Goal: Task Accomplishment & Management: Use online tool/utility

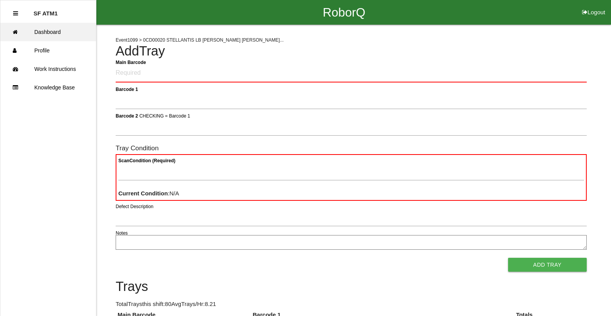
click at [62, 32] on link "Dashboard" at bounding box center [48, 32] width 96 height 19
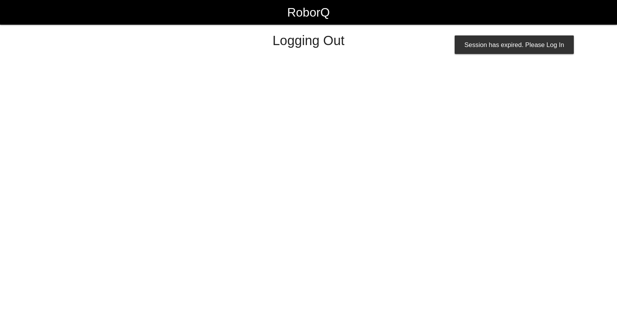
select select "Worker"
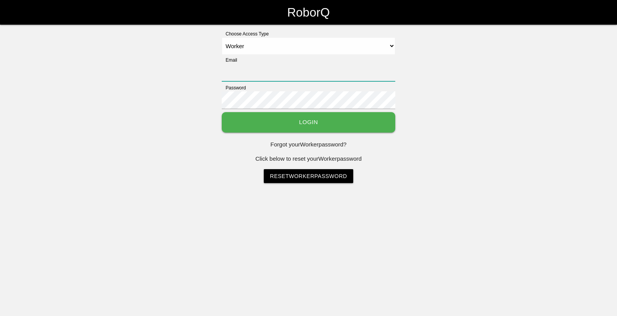
type input "sfatm1@big3precision.com"
drag, startPoint x: 551, startPoint y: 39, endPoint x: 377, endPoint y: 137, distance: 199.2
click at [462, 208] on html "RoborQ Choose Access Type Select Access Type Admin Customer Supervisor Worker E…" at bounding box center [308, 111] width 617 height 222
click at [338, 128] on button "Login" at bounding box center [308, 122] width 173 height 20
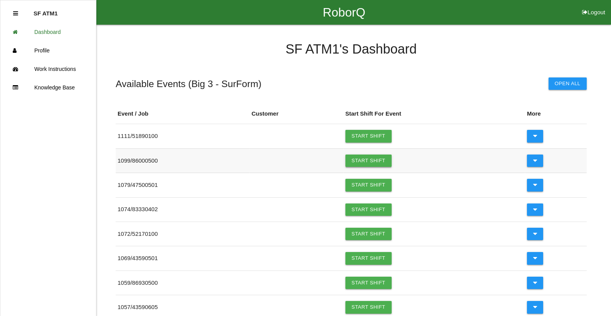
click at [364, 162] on link "Start Shift" at bounding box center [368, 161] width 46 height 12
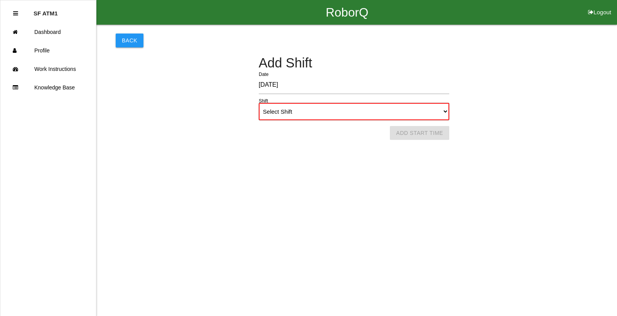
click at [314, 113] on select "Select Shift 1st Shift 2nd Shift 3rd Shift 4th Shift" at bounding box center [354, 111] width 190 height 17
select select "1"
click at [259, 103] on select "Select Shift 1st Shift 2nd Shift 3rd Shift 4th Shift" at bounding box center [354, 111] width 190 height 17
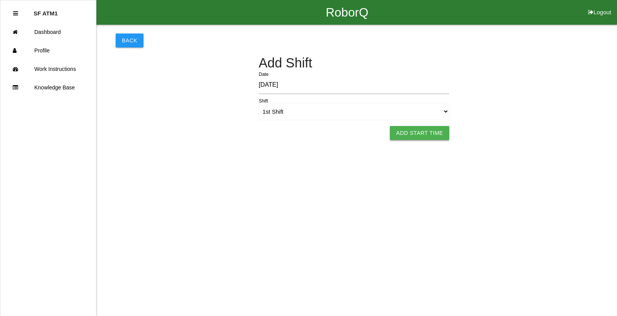
click at [400, 133] on button "Add Start Time" at bounding box center [419, 133] width 59 height 14
select select "6"
select select "19"
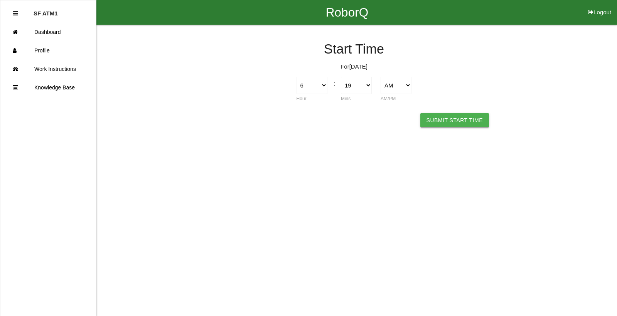
click at [465, 125] on button "Submit Start Time" at bounding box center [454, 120] width 69 height 14
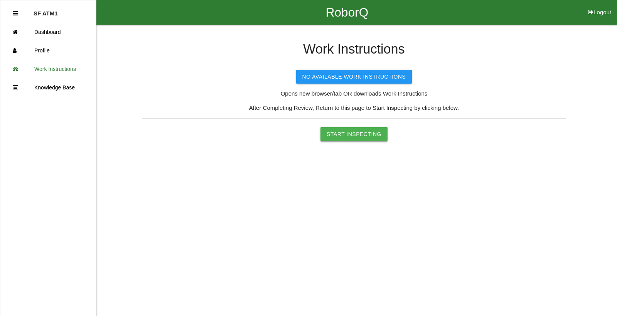
click at [371, 137] on button "Start Inspecting" at bounding box center [353, 134] width 67 height 14
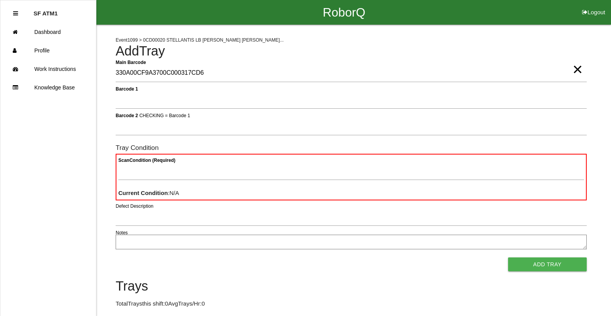
type Barcode "330A00CF9A3700C000317CD6"
click at [576, 69] on span "×" at bounding box center [578, 61] width 10 height 15
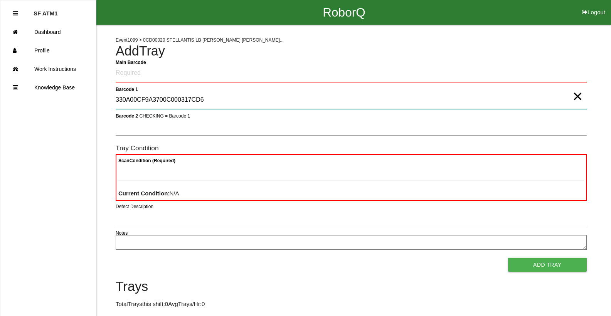
type 1 "330A00CF9A3700C000317CD6"
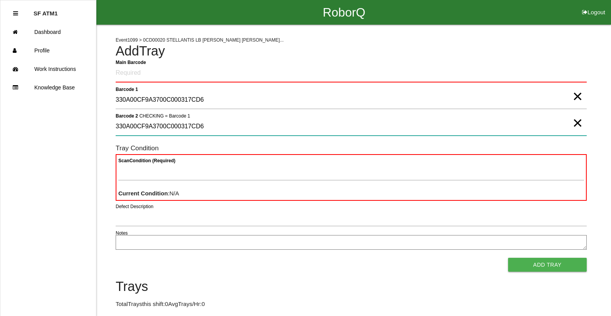
type 2 "330A00CF9A3700C000317CD6"
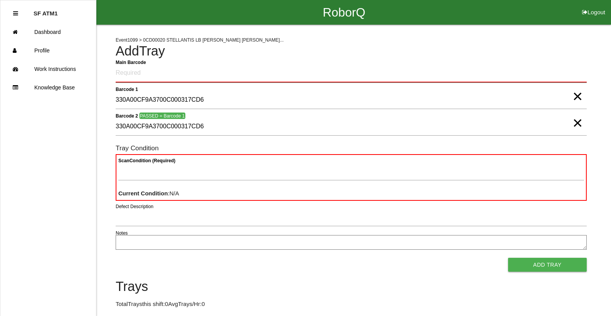
click at [236, 80] on Barcode "Main Barcode" at bounding box center [351, 73] width 471 height 18
type Barcode "86000500-3355"
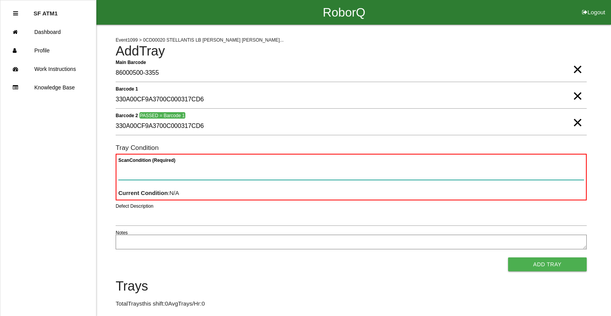
click at [131, 173] on Condition "Scan Condition (Required)" at bounding box center [351, 171] width 466 height 18
type Condition "goo"
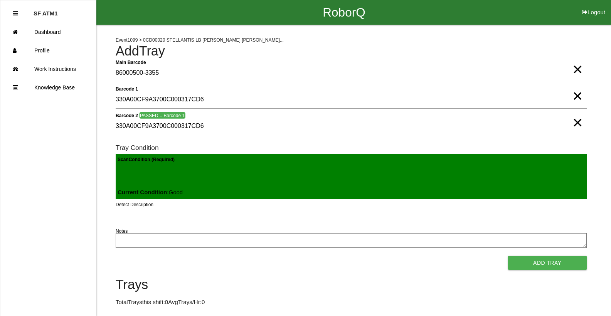
click at [508, 256] on button "Add Tray" at bounding box center [547, 263] width 79 height 14
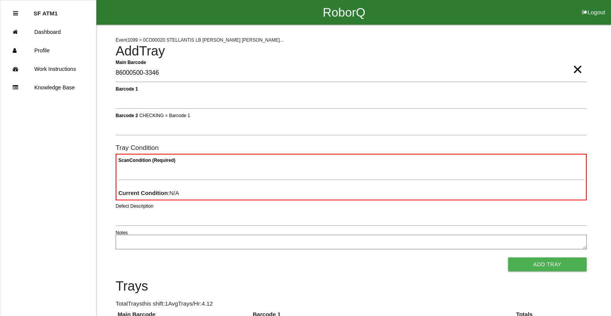
type Barcode "86000500-3346"
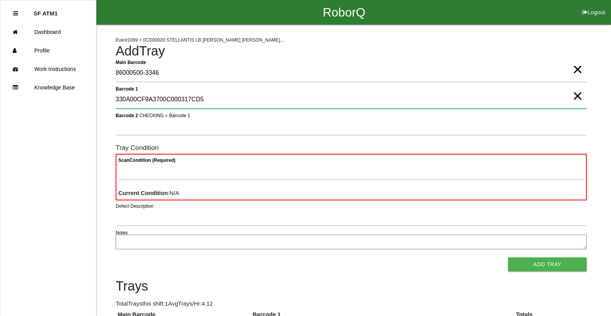
type 1 "330A00CF9A3700C000317CD5"
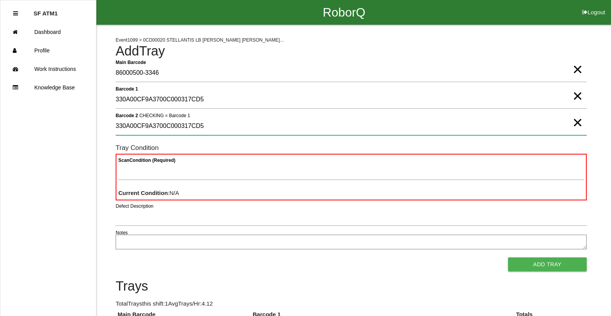
type 2 "330A00CF9A3700C000317CD5"
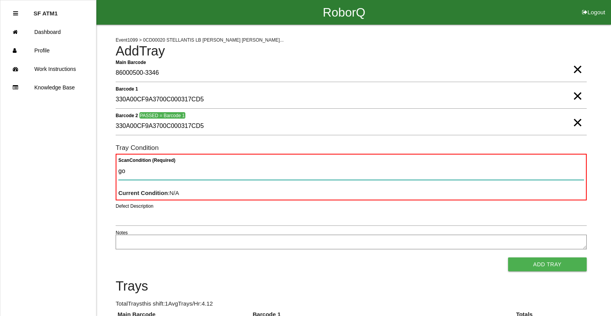
type Condition "goo"
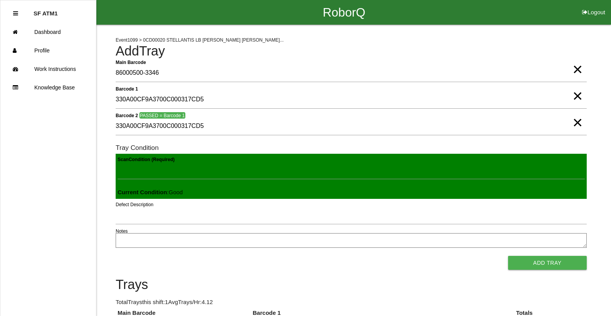
click at [508, 256] on button "Add Tray" at bounding box center [547, 263] width 79 height 14
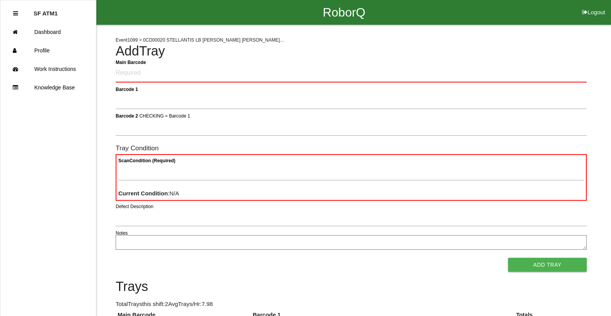
click button "Logout" at bounding box center [593, 3] width 35 height 6
select select "Worker"
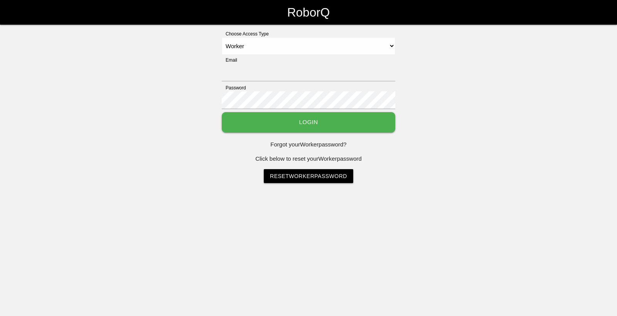
type input "sfatm1@big3precision.com"
click at [222, 37] on select "Select Access Type Admin Customer Supervisor Worker" at bounding box center [308, 45] width 173 height 17
click at [282, 127] on button "Login" at bounding box center [308, 122] width 173 height 20
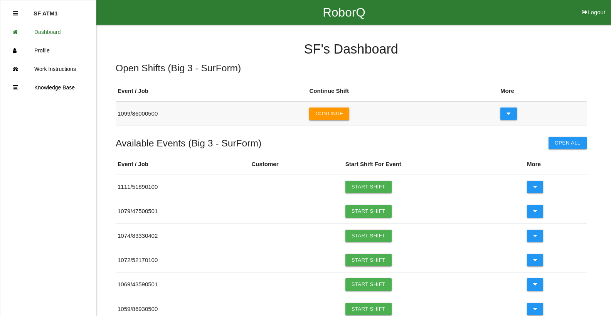
click at [336, 112] on button "Continue" at bounding box center [329, 114] width 40 height 12
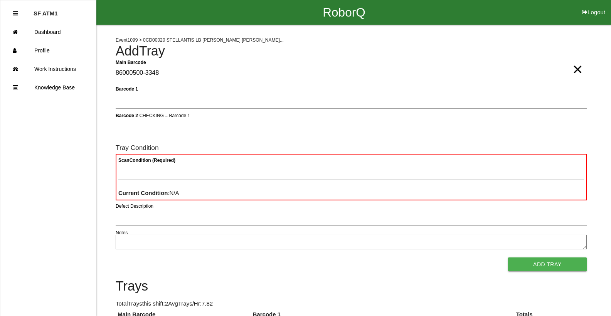
type Barcode "86000500-3348"
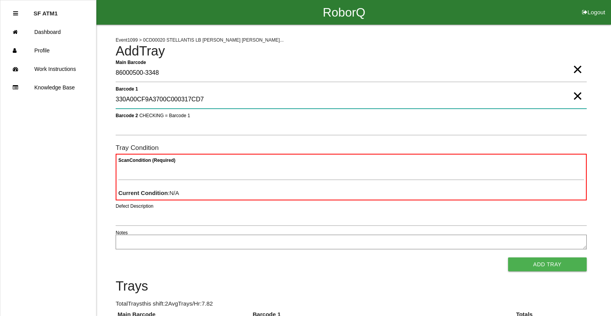
type 1 "330A00CF9A3700C000317CD7"
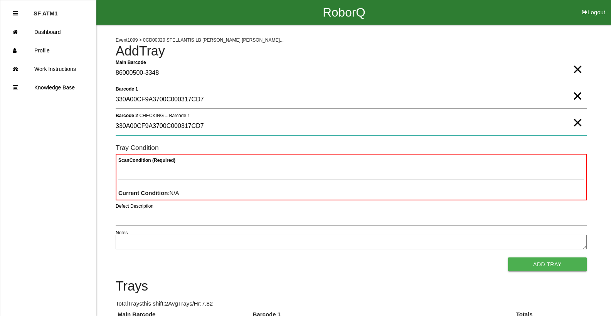
type 2 "330A00CF9A3700C000317CD7"
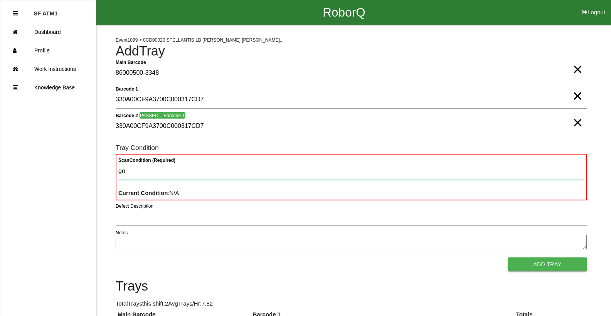
type Condition "goo"
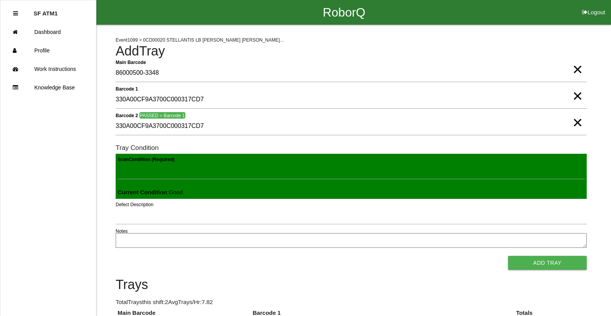
click at [508, 256] on button "Add Tray" at bounding box center [547, 263] width 79 height 14
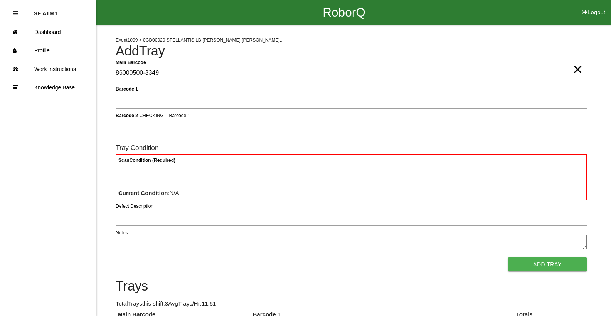
type Barcode "86000500-3349"
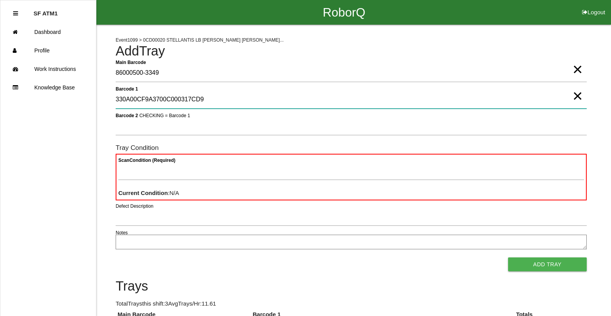
type 1 "330A00CF9A3700C000317CD9"
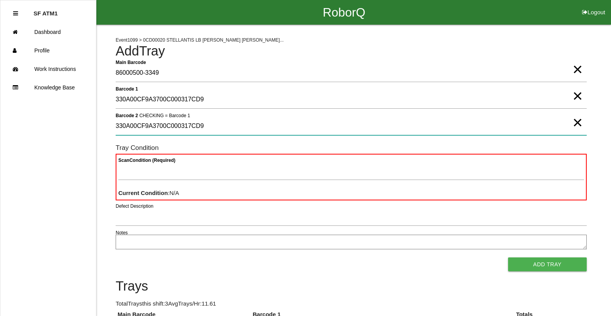
type 2 "330A00CF9A3700C000317CD9"
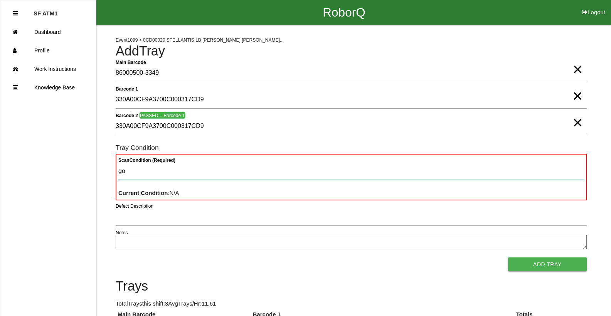
type Condition "goo"
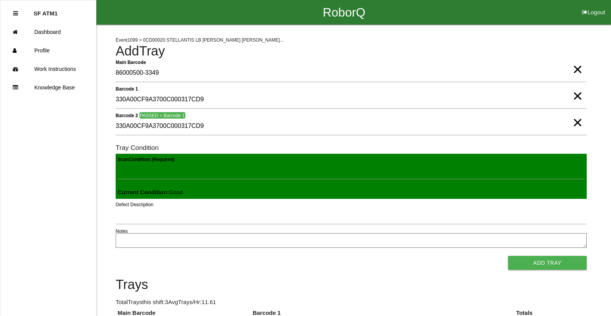
click at [508, 256] on button "Add Tray" at bounding box center [547, 263] width 79 height 14
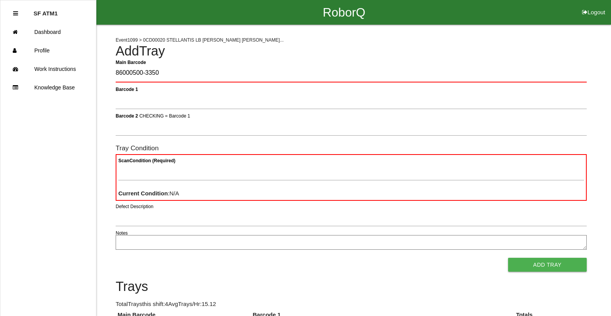
type Barcode "86000500-3350"
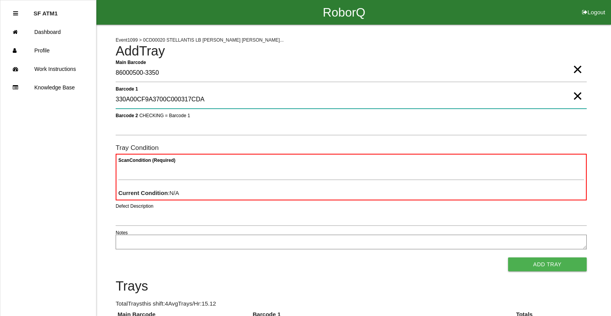
type 1 "330A00CF9A3700C000317CDA"
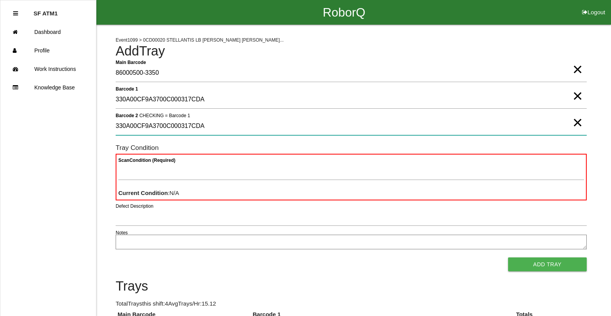
type 2 "330A00CF9A3700C000317CDA"
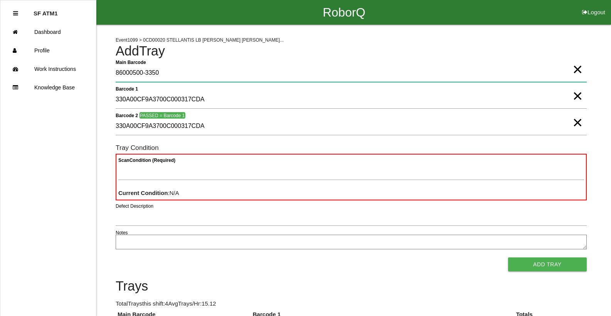
drag, startPoint x: 586, startPoint y: 76, endPoint x: 579, endPoint y: 76, distance: 6.6
click at [584, 76] on Barcode "86000500-3350" at bounding box center [351, 73] width 471 height 18
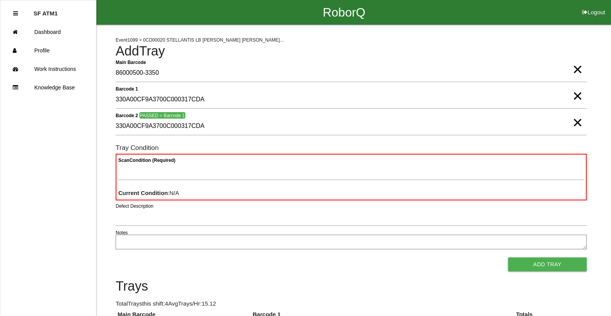
click at [581, 69] on span "×" at bounding box center [578, 61] width 10 height 15
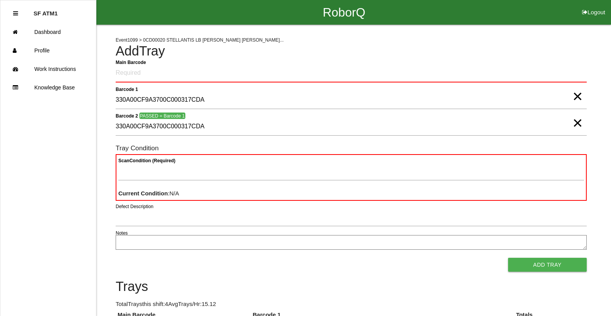
click at [582, 96] on span "×" at bounding box center [578, 88] width 10 height 15
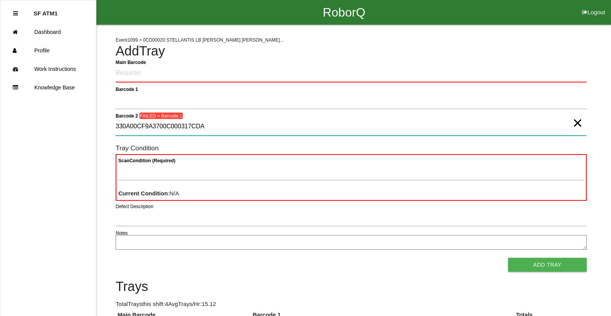
click at [566, 124] on 2 "330A00CF9A3700C000317CDA" at bounding box center [351, 127] width 471 height 18
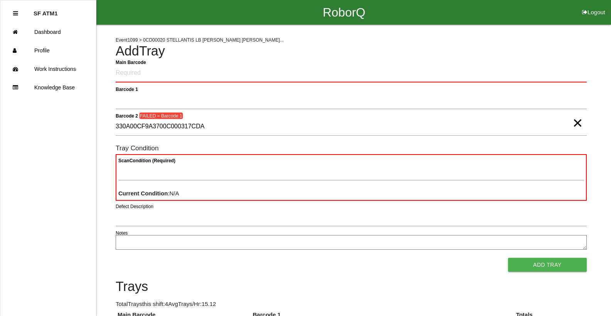
click at [594, 130] on div "Event 1099 > 0CD00020 STELLANTIS LB BEV HAL... Add Tray Main Barcode Barcode 1 …" at bounding box center [305, 216] width 611 height 383
click at [581, 123] on span "×" at bounding box center [578, 115] width 10 height 15
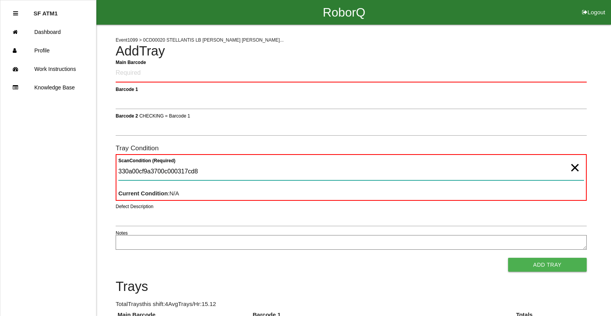
type Condition "330a00cf9a3700c000317cd8"
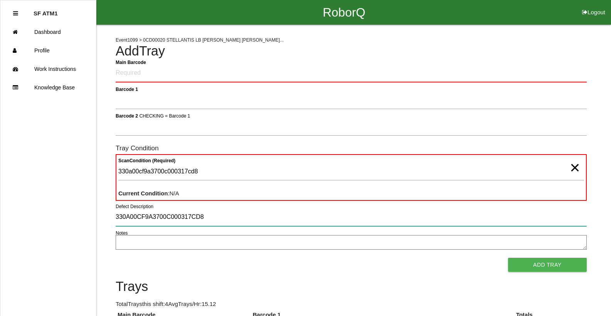
type input "330A00CF9A3700C000317CD8"
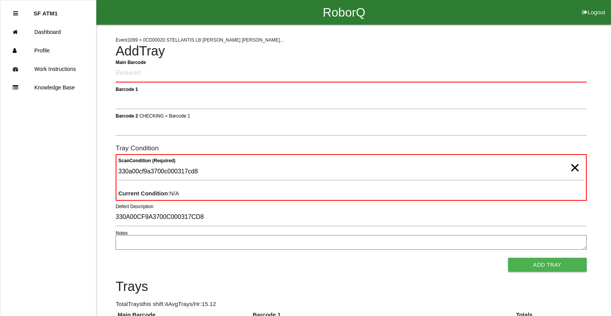
click at [575, 168] on span "×" at bounding box center [575, 159] width 10 height 15
click at [385, 73] on Barcode "Main Barcode" at bounding box center [351, 73] width 471 height 18
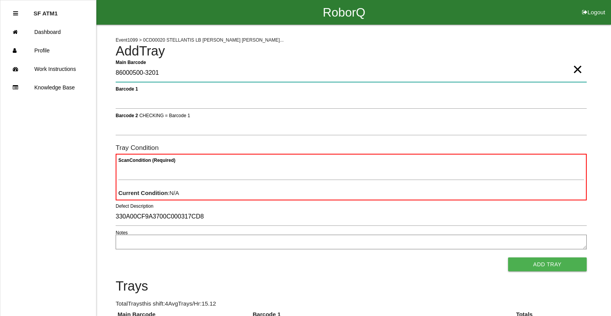
type Barcode "86000500-3201"
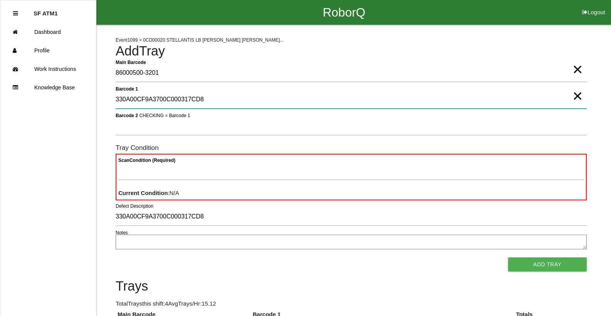
type 1 "330A00CF9A3700C000317CD8"
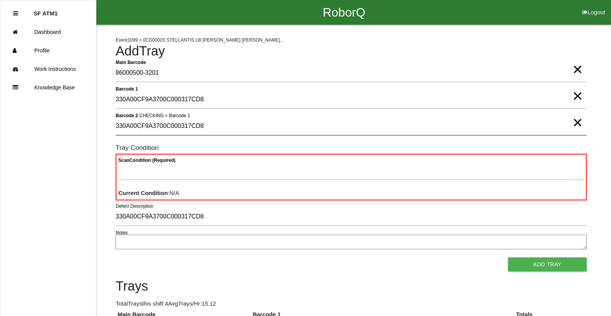
type 2 "330A00CF9A3700C000317CD8"
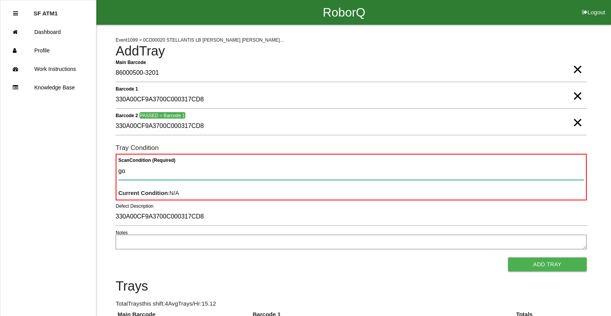
type Condition "goo"
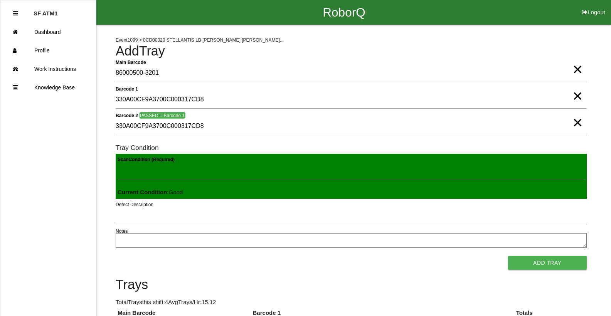
click at [508, 256] on button "Add Tray" at bounding box center [547, 263] width 79 height 14
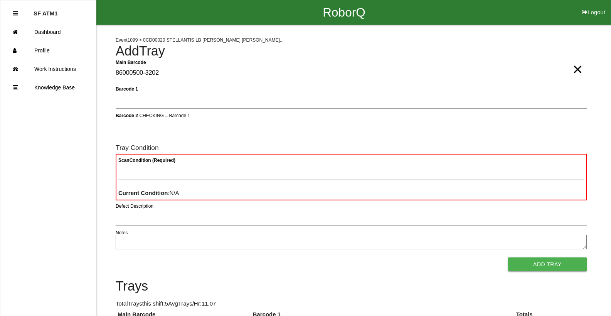
type Barcode "86000500-3202"
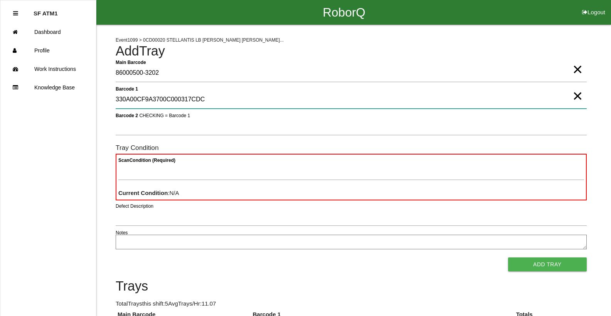
type 1 "330A00CF9A3700C000317CDC"
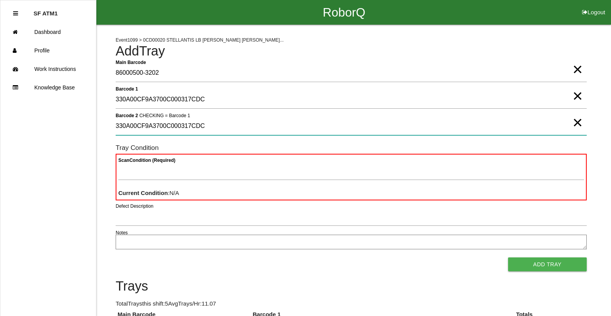
type 2 "330A00CF9A3700C000317CDC"
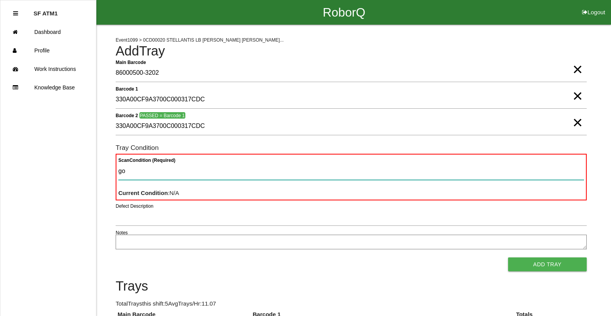
type Condition "goo"
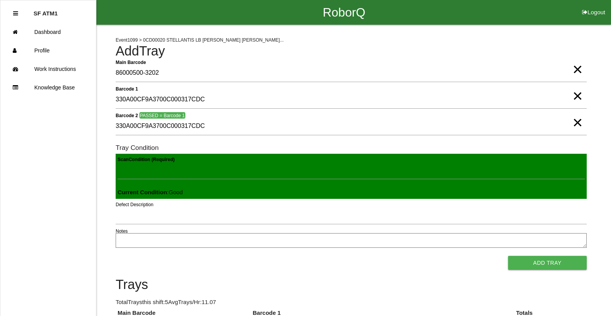
click at [508, 256] on button "Add Tray" at bounding box center [547, 263] width 79 height 14
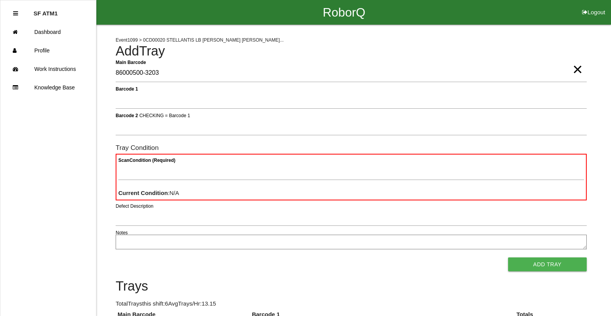
type Barcode "86000500-3203"
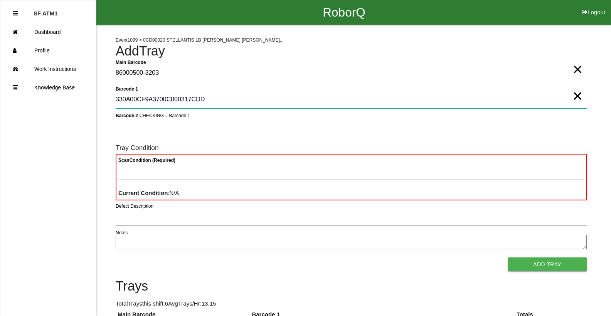
type 1 "330A00CF9A3700C000317CDD"
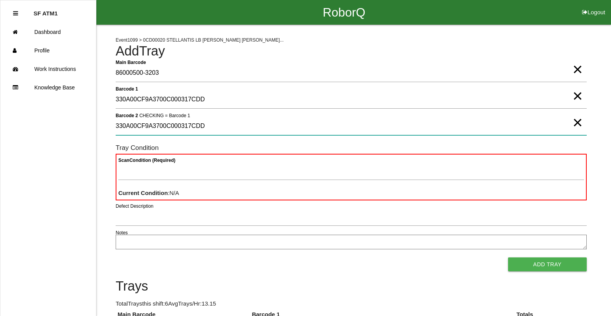
type 2 "330A00CF9A3700C000317CDD"
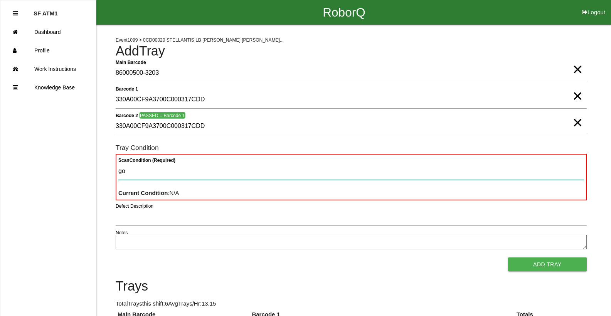
type Condition "goo"
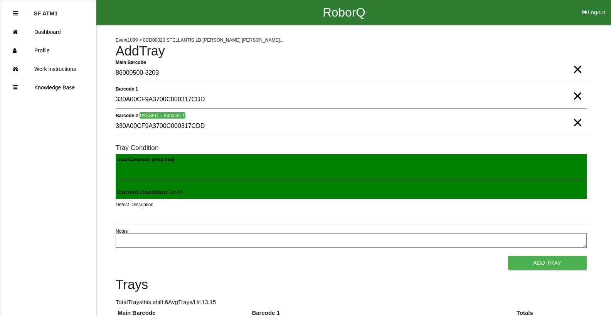
click at [508, 256] on button "Add Tray" at bounding box center [547, 263] width 79 height 14
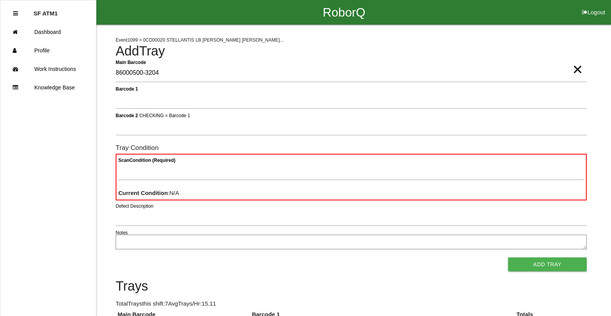
type Barcode "86000500-3204"
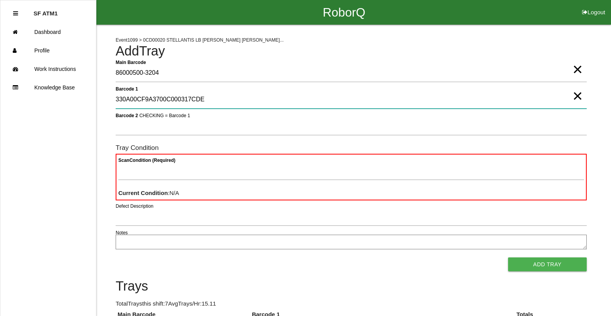
type 1 "330A00CF9A3700C000317CDE"
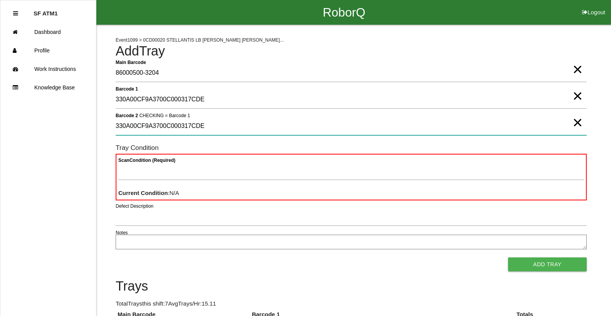
type 2 "330A00CF9A3700C000317CDE"
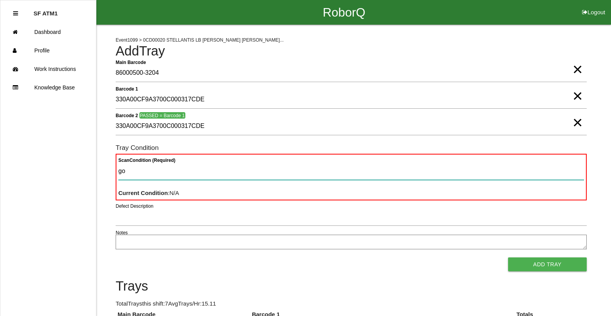
type Condition "goo"
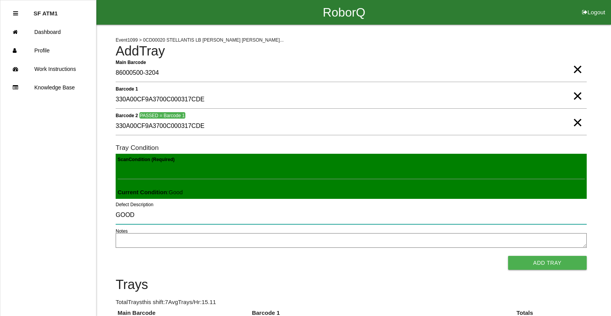
type input "GOOD"
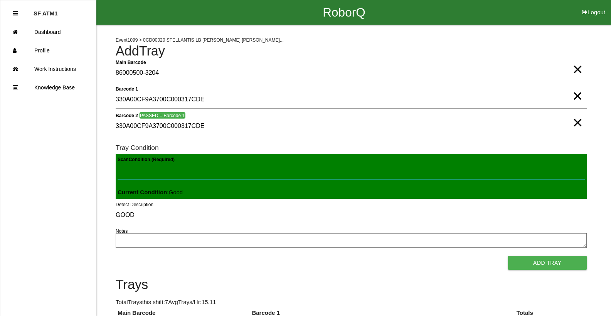
click at [233, 162] on Condition "Scan Condition (Required)" at bounding box center [351, 171] width 467 height 18
click at [233, 167] on Condition "Scan Condition (Required)" at bounding box center [351, 171] width 467 height 18
type Condition "goo"
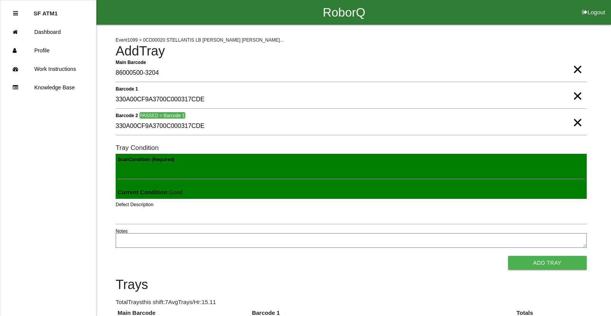
click at [508, 256] on button "Add Tray" at bounding box center [547, 263] width 79 height 14
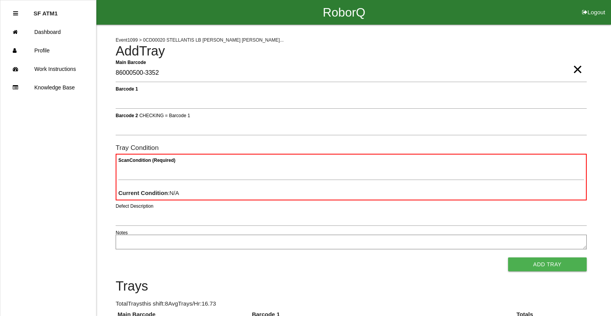
type Barcode "86000500-3352"
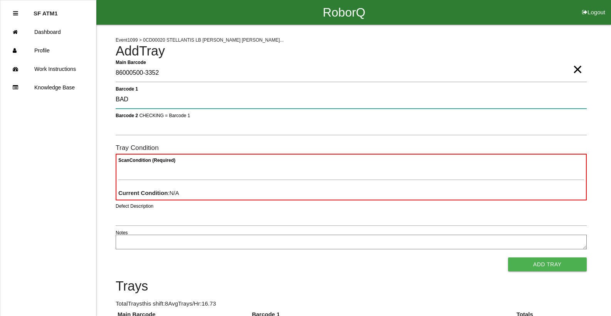
type 1 "BAD"
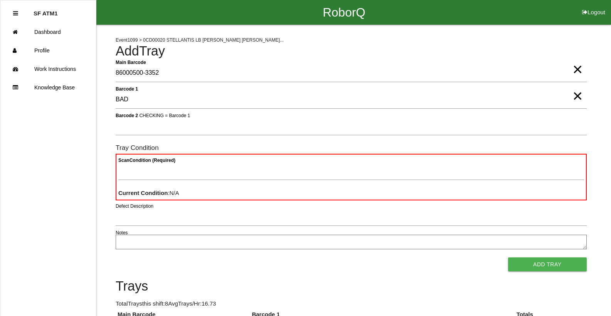
click at [508, 258] on button "Add Tray" at bounding box center [547, 265] width 79 height 14
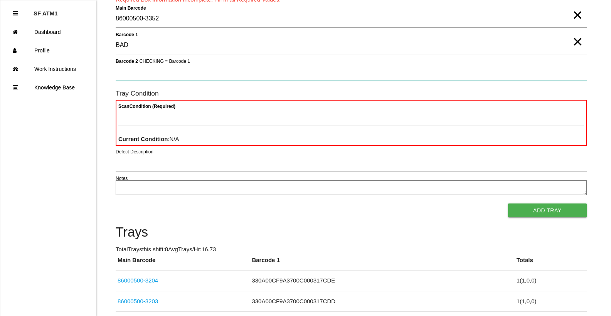
scroll to position [62, 0]
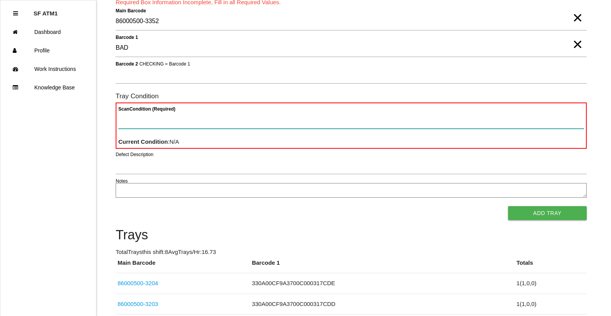
click at [153, 121] on Condition "Scan Condition (Required)" at bounding box center [351, 120] width 466 height 18
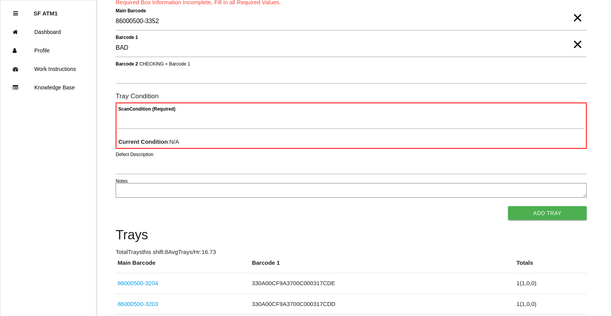
click at [578, 18] on span "×" at bounding box center [578, 9] width 10 height 15
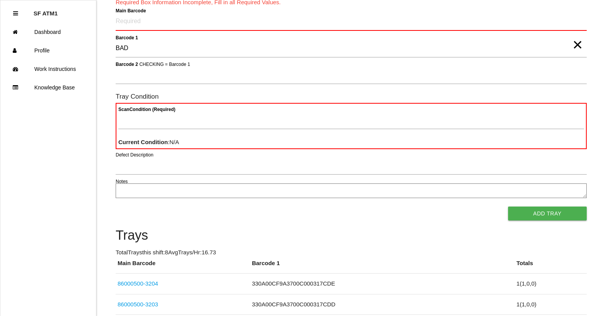
click at [575, 45] on span "×" at bounding box center [578, 36] width 10 height 15
click at [335, 19] on Barcode "Main Barcode" at bounding box center [351, 22] width 471 height 18
type Barcode "86000500-3205"
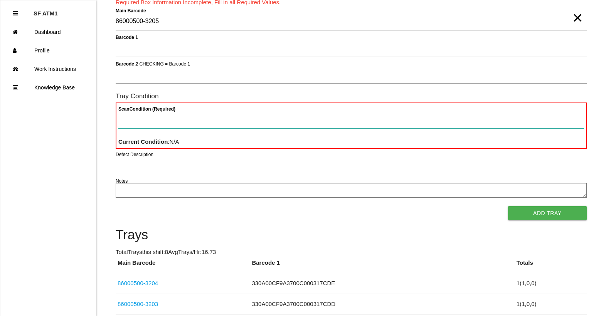
click at [172, 124] on Condition "Scan Condition (Required)" at bounding box center [351, 120] width 466 height 18
type Condition "ba"
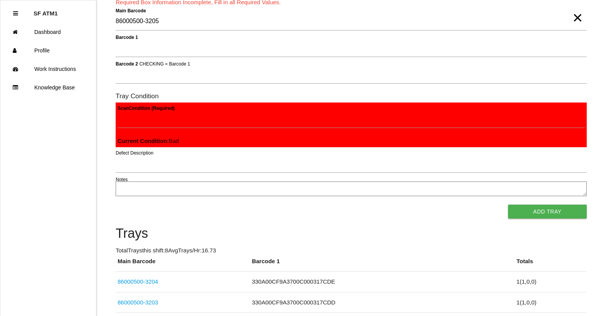
click at [508, 205] on button "Add Tray" at bounding box center [547, 212] width 79 height 14
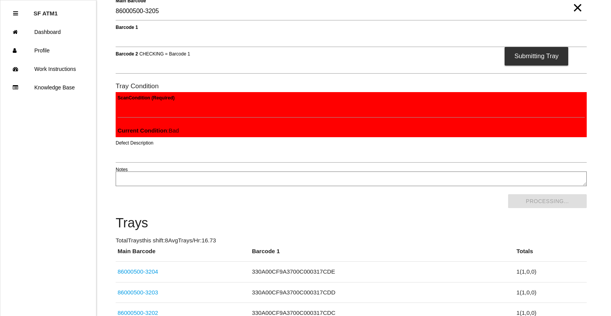
scroll to position [0, 0]
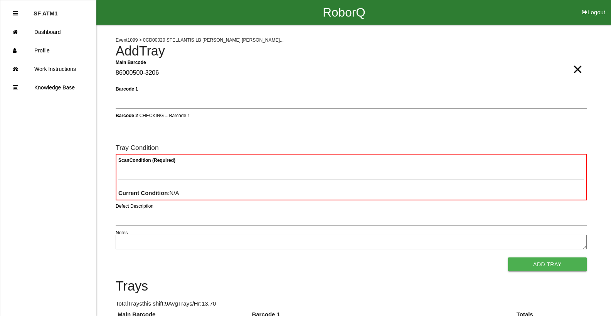
type Barcode "86000500-3206"
click at [386, 162] on div "Scan Condition (Required) Current Condition : N/A" at bounding box center [351, 177] width 471 height 47
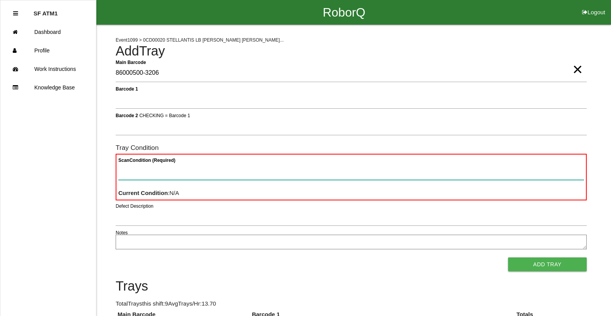
click at [377, 168] on Condition "Scan Condition (Required)" at bounding box center [351, 171] width 466 height 18
type Condition "ba"
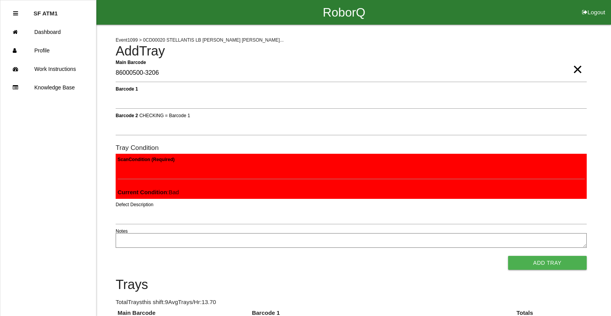
click at [508, 256] on button "Add Tray" at bounding box center [547, 263] width 79 height 14
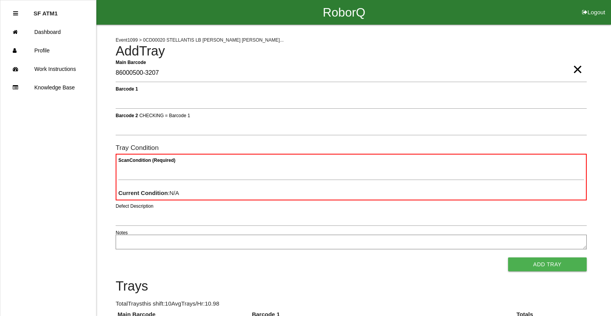
type Barcode "86000500-3207"
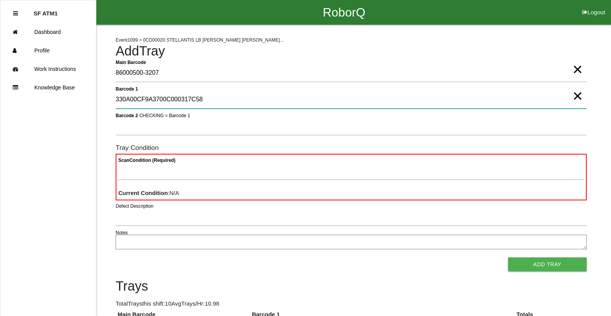
type 1 "330A00CF9A3700C000317C58"
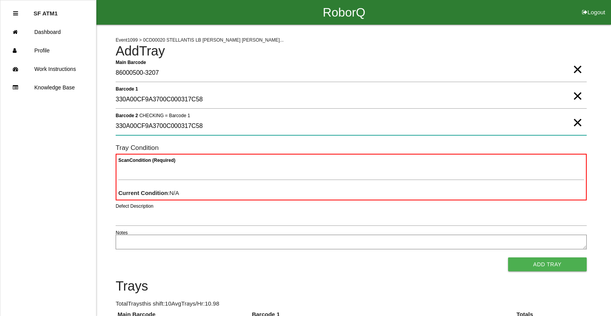
type 2 "330A00CF9A3700C000317C58"
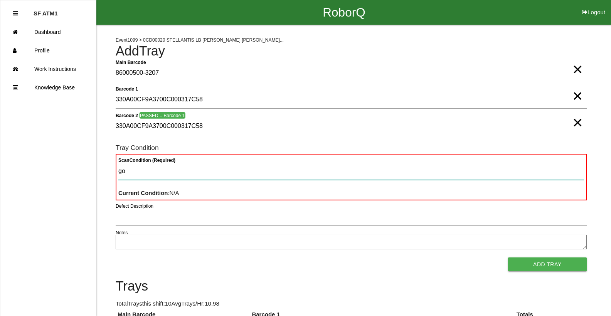
type Condition "goo"
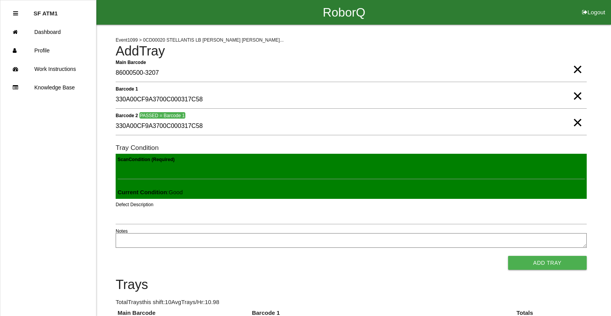
click at [508, 256] on button "Add Tray" at bounding box center [547, 263] width 79 height 14
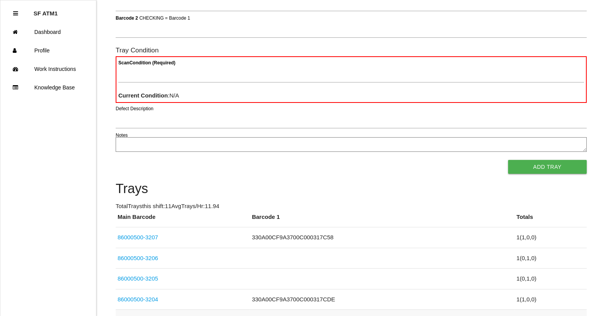
scroll to position [116, 0]
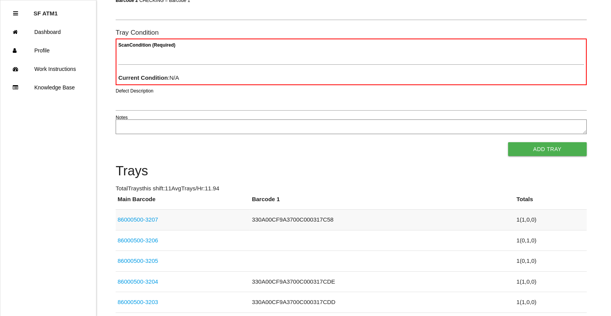
click at [155, 221] on link "86000500-3207" at bounding box center [138, 219] width 40 height 7
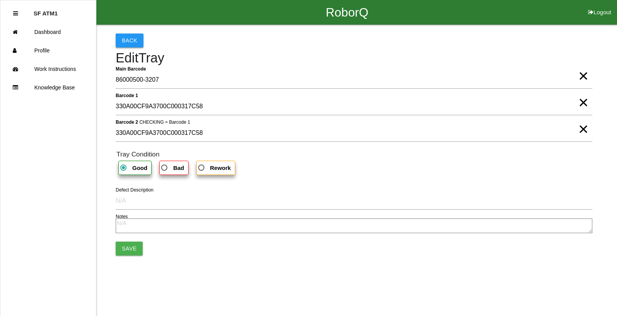
click at [136, 42] on button "Back" at bounding box center [130, 41] width 28 height 14
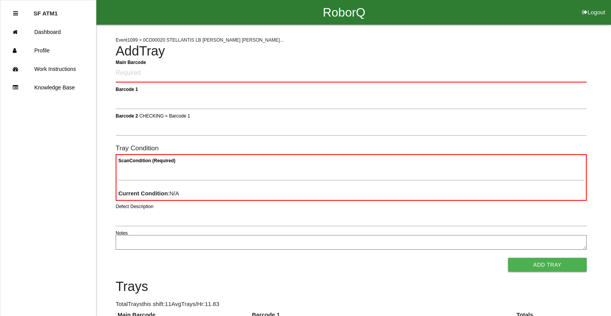
click at [143, 77] on Barcode "Main Barcode" at bounding box center [351, 73] width 471 height 18
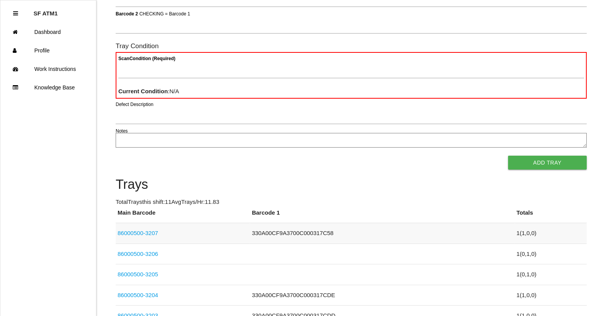
scroll to position [116, 0]
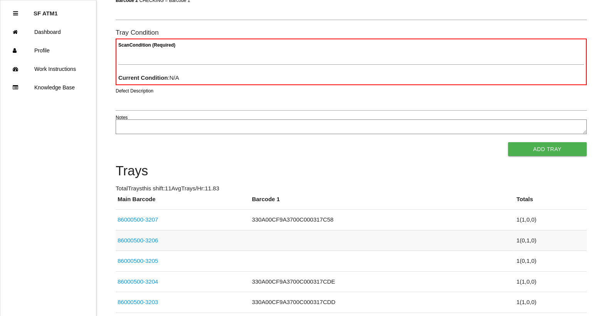
click at [150, 241] on link "86000500-3206" at bounding box center [138, 240] width 40 height 7
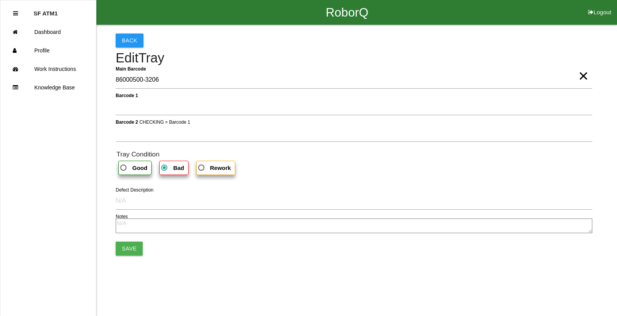
click at [124, 170] on span "Good" at bounding box center [133, 168] width 29 height 10
click at [124, 168] on input "Good" at bounding box center [121, 165] width 5 height 5
radio input "true"
click at [130, 251] on button "Save" at bounding box center [129, 249] width 27 height 14
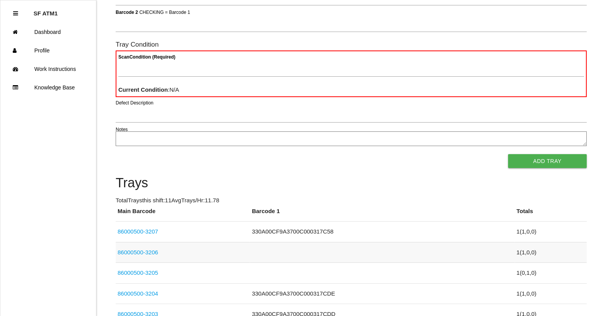
scroll to position [116, 0]
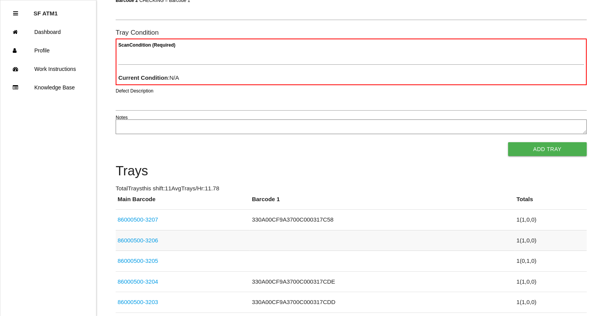
click at [182, 237] on td "86000500-3206" at bounding box center [183, 240] width 134 height 21
click at [151, 241] on link "86000500-3206" at bounding box center [138, 240] width 40 height 7
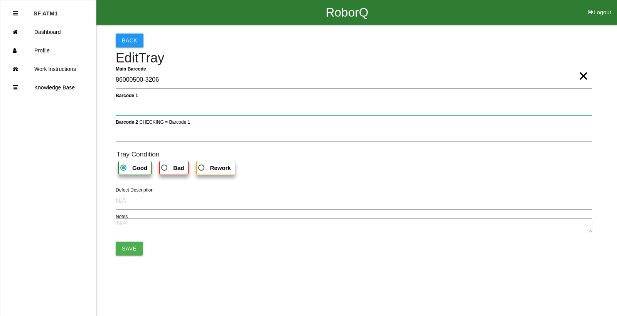
click at [127, 112] on 1 "Barcode 1" at bounding box center [354, 107] width 477 height 18
type 1 "330A00CF9A3700C000317C59"
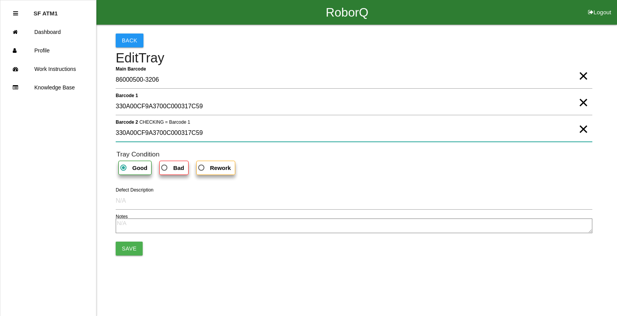
type 2 "330A00CF9A3700C000317C59"
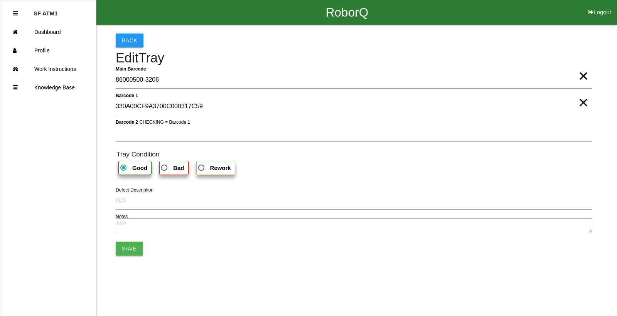
click at [134, 248] on button "Save" at bounding box center [129, 249] width 27 height 14
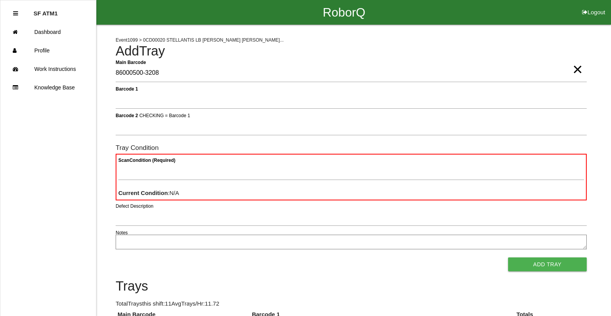
type Barcode "86000500-3208"
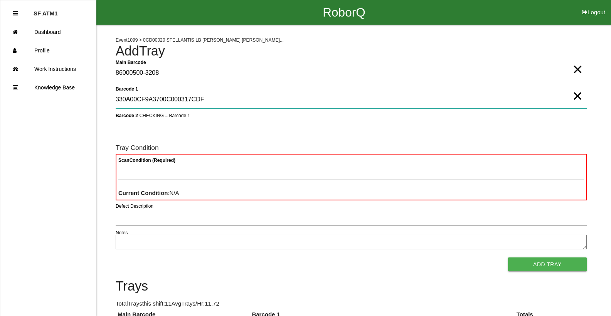
type 1 "330A00CF9A3700C000317CDF"
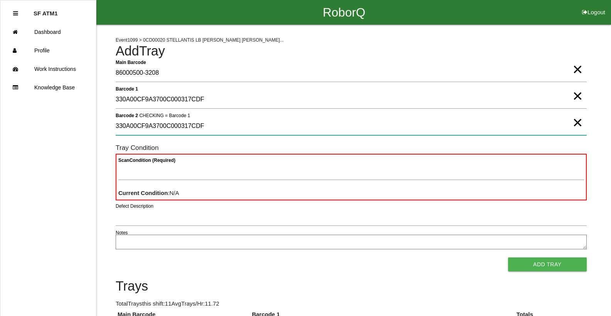
type 2 "330A00CF9A3700C000317CDF"
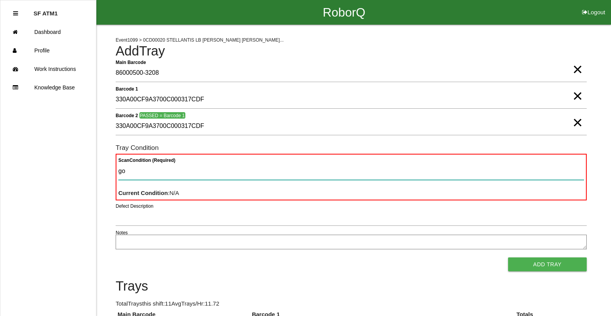
type Condition "goo"
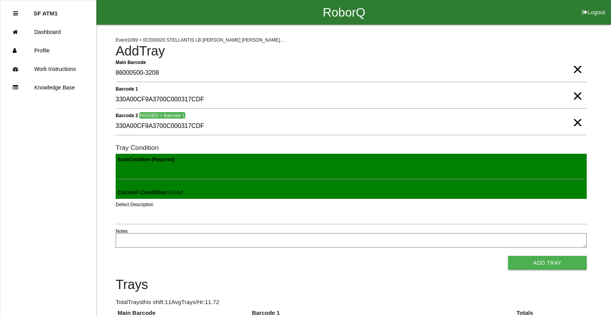
click button "Add Tray" at bounding box center [547, 263] width 79 height 14
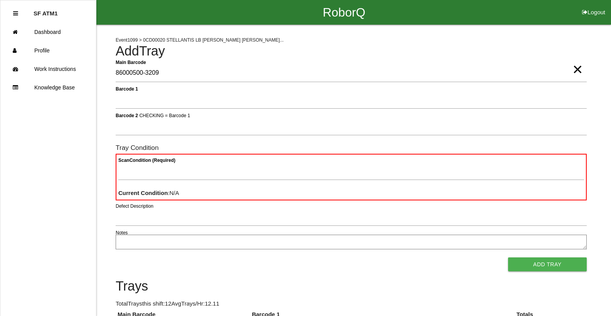
type Barcode "86000500-3209"
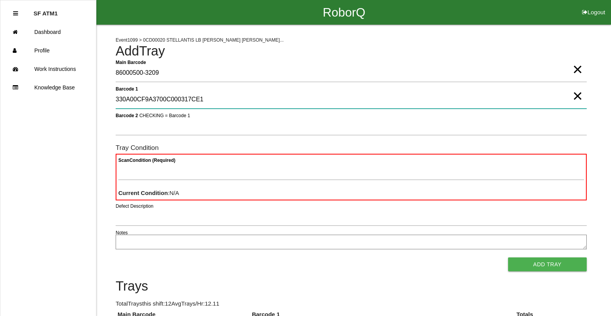
type 1 "330A00CF9A3700C000317CE1"
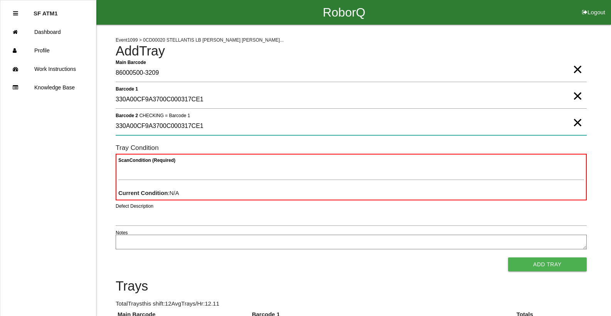
type 2 "330A00CF9A3700C000317CE1"
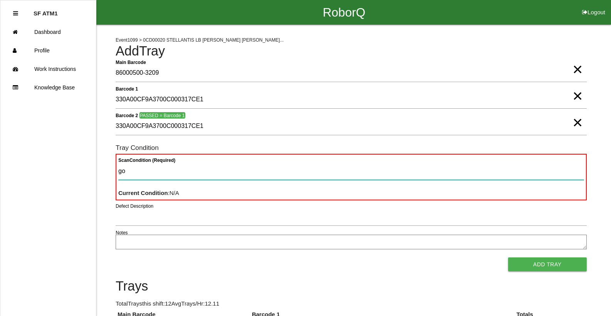
type Condition "goo"
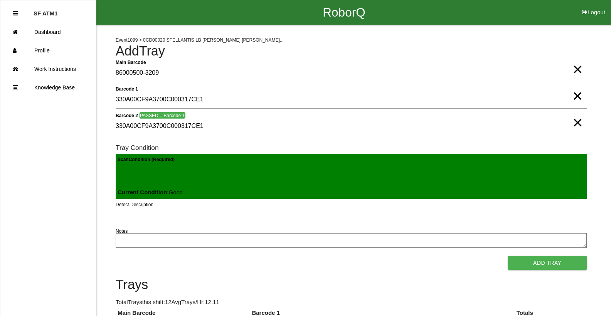
click button "Add Tray" at bounding box center [547, 263] width 79 height 14
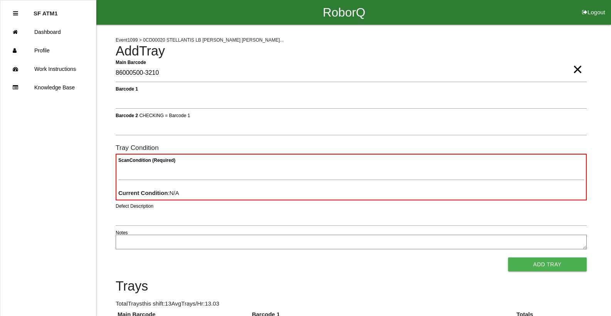
type Barcode "86000500-3210"
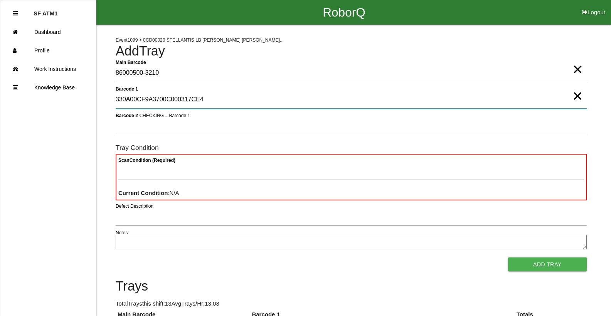
type 1 "330A00CF9A3700C000317CE4"
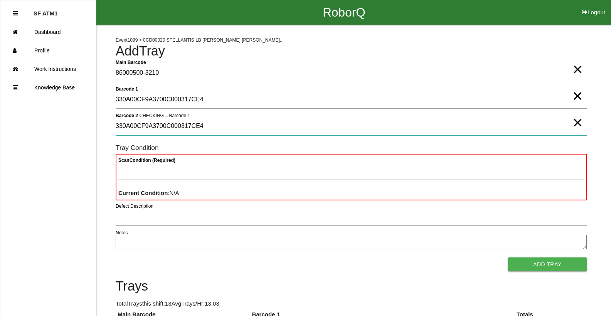
type 2 "330A00CF9A3700C000317CE4"
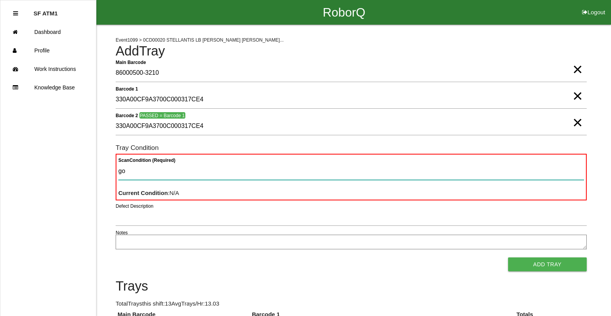
type Condition "goo"
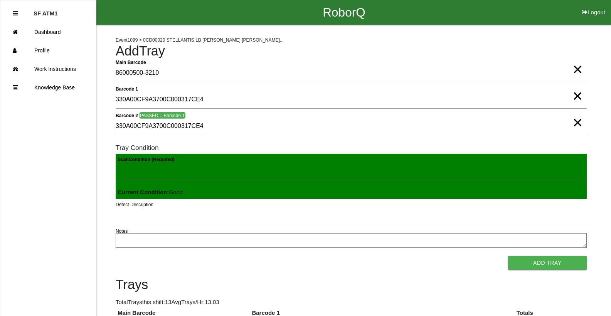
click at [508, 256] on button "Add Tray" at bounding box center [547, 263] width 79 height 14
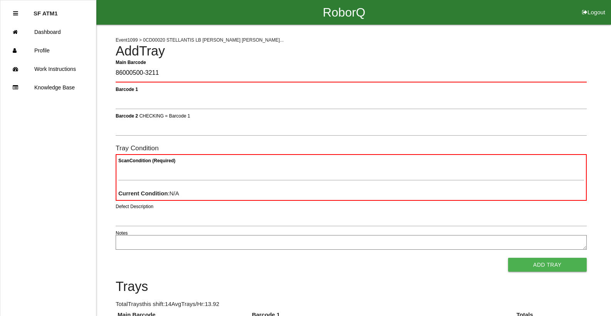
type Barcode "86000500-3211"
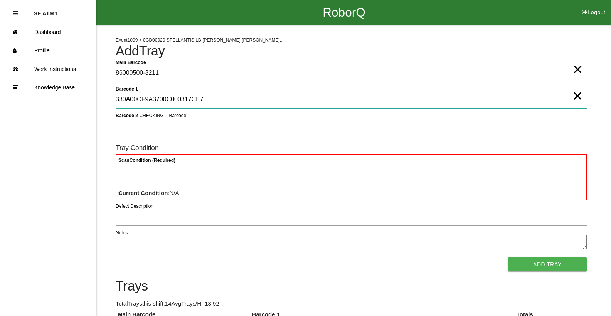
type 1 "330A00CF9A3700C000317CE7"
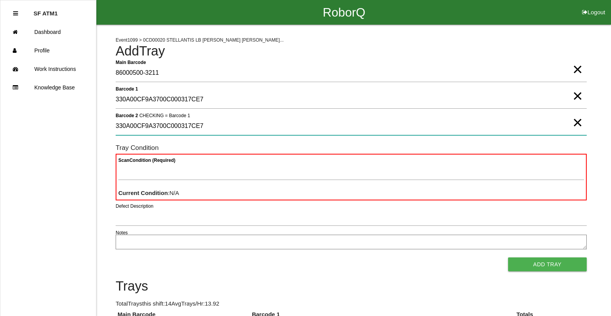
type 2 "330A00CF9A3700C000317CE7"
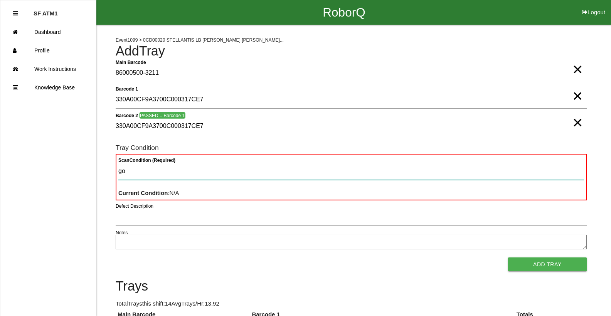
type Condition "goo"
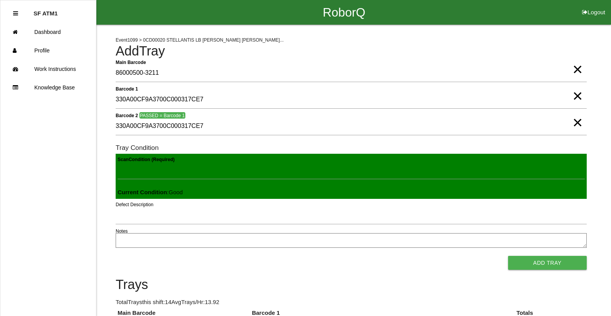
click at [508, 256] on button "Add Tray" at bounding box center [547, 263] width 79 height 14
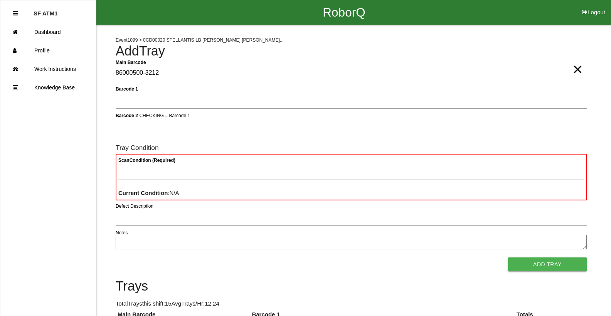
type Barcode "86000500-3212"
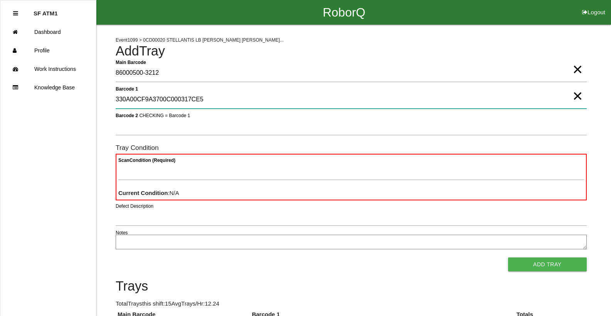
type 1 "330A00CF9A3700C000317CE5"
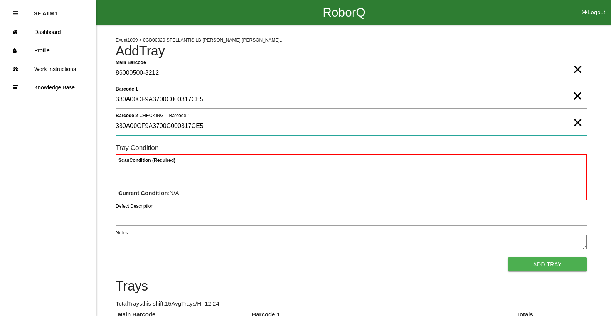
type 2 "330A00CF9A3700C000317CE5"
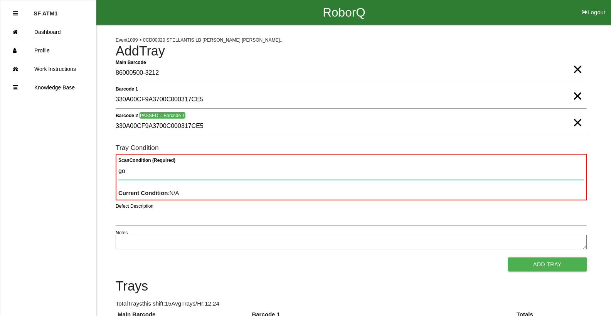
type Condition "goo"
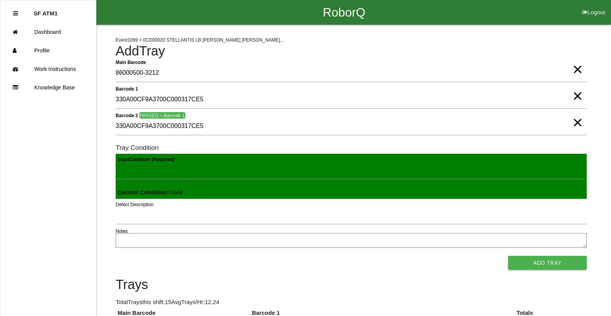
click at [508, 256] on button "Add Tray" at bounding box center [547, 263] width 79 height 14
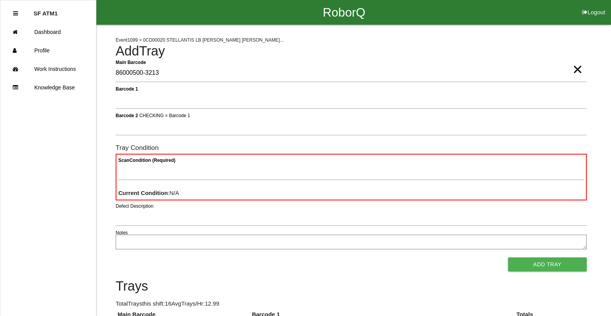
type Barcode "86000500-3213"
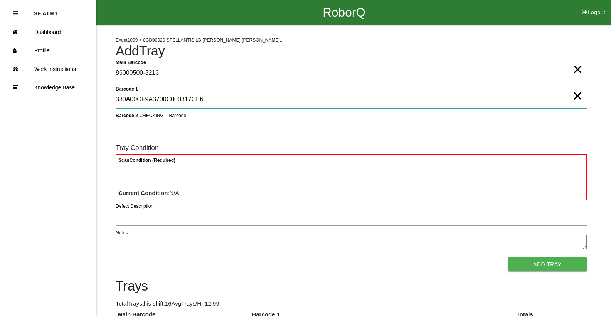
type 1 "330A00CF9A3700C000317CE6"
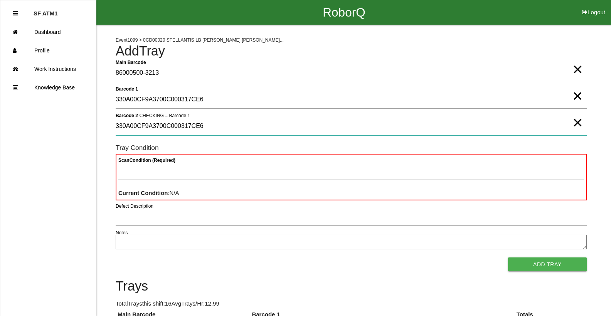
type 2 "330A00CF9A3700C000317CE6"
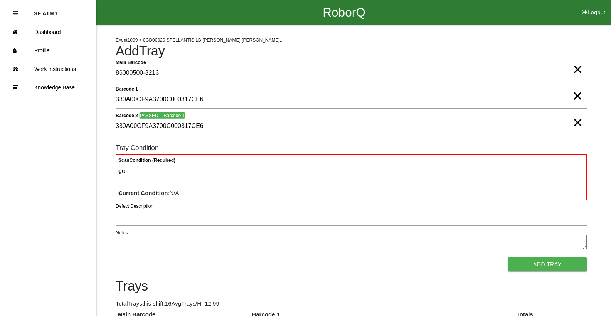
type Condition "goo"
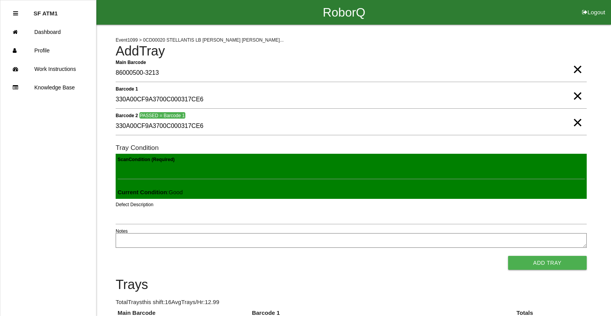
click at [508, 256] on button "Add Tray" at bounding box center [547, 263] width 79 height 14
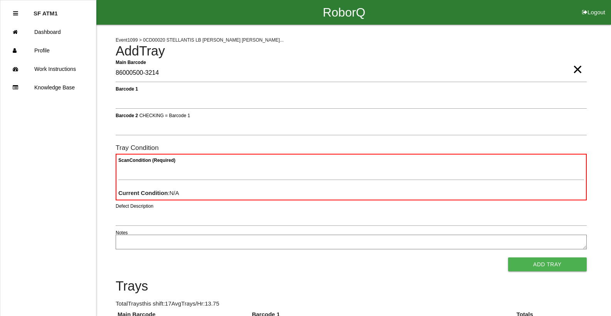
type Barcode "86000500-3214"
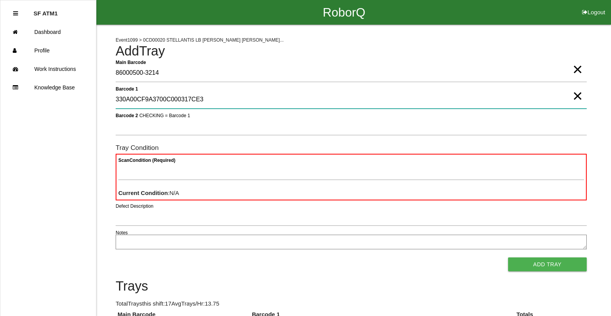
type 1 "330A00CF9A3700C000317CE3"
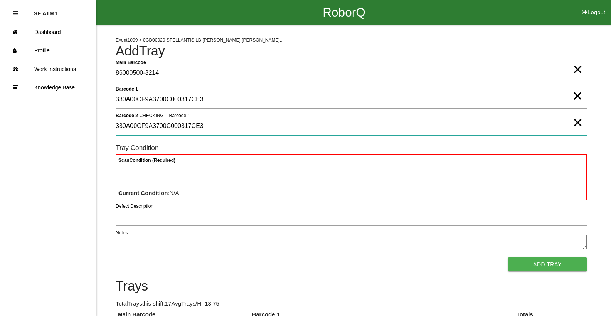
type 2 "330A00CF9A3700C000317CE3"
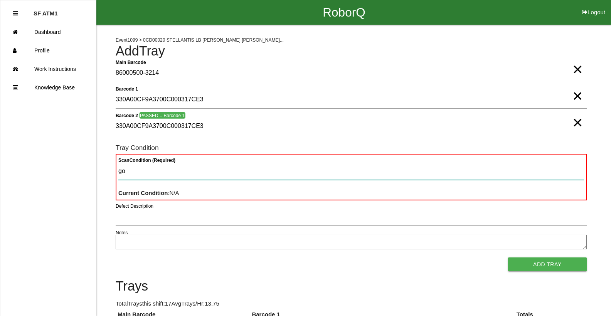
type Condition "goo"
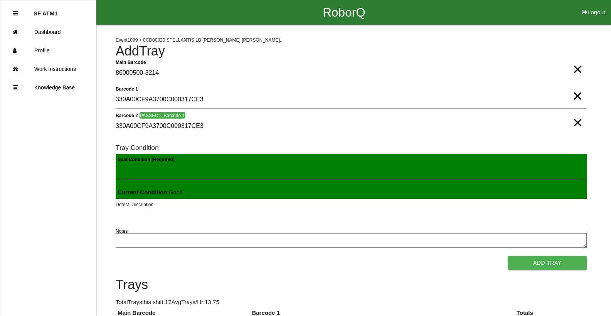
click at [508, 256] on button "Add Tray" at bounding box center [547, 263] width 79 height 14
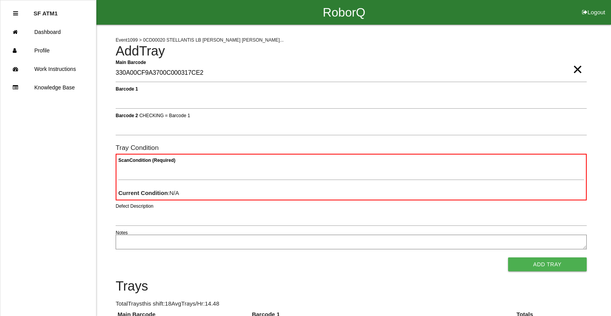
type Barcode "330A00CF9A3700C000317CE2"
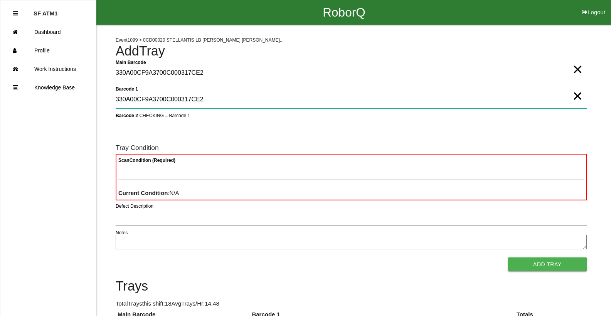
type 1 "330A00CF9A3700C000317CE2"
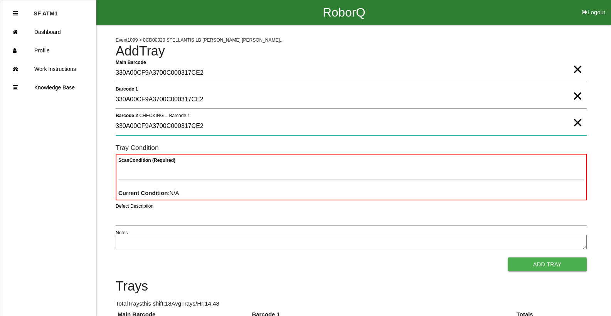
type 2 "330A00CF9A3700C000317CE2"
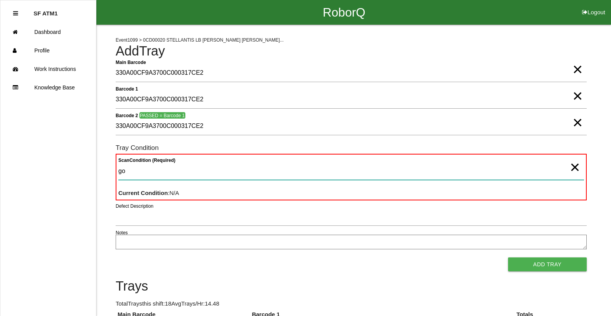
type Condition "goo"
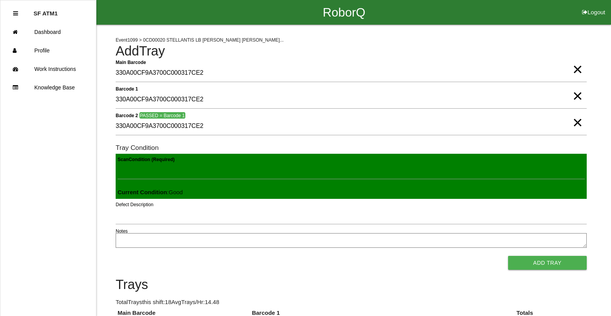
click button "Add Tray" at bounding box center [547, 263] width 79 height 14
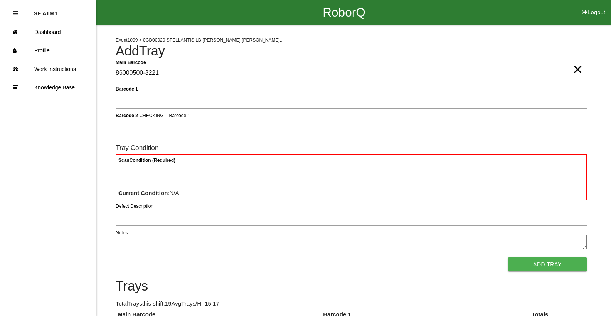
type Barcode "86000500-3221"
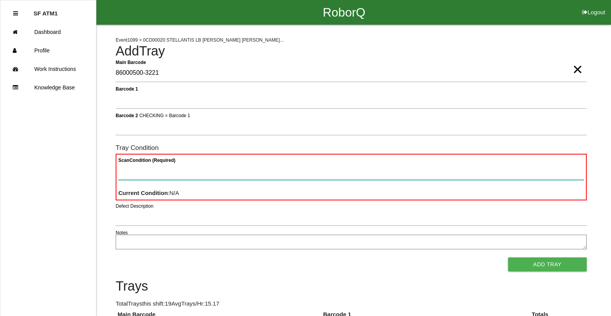
click at [374, 175] on Condition "Scan Condition (Required)" at bounding box center [351, 171] width 466 height 18
type Condition "ba"
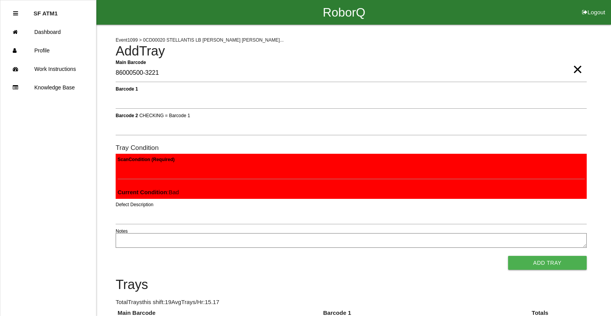
click button "Add Tray" at bounding box center [547, 263] width 79 height 14
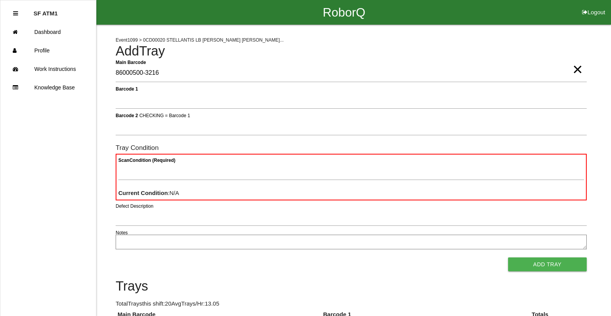
type Barcode "86000500-3216"
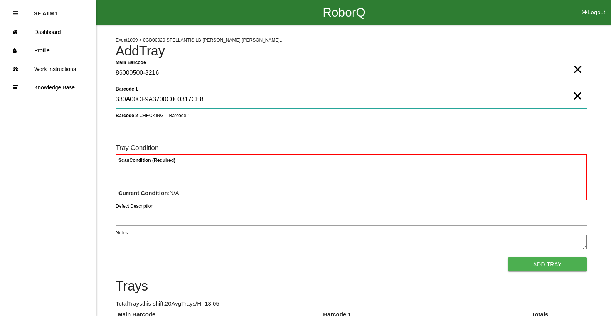
type 1 "330A00CF9A3700C000317CE8"
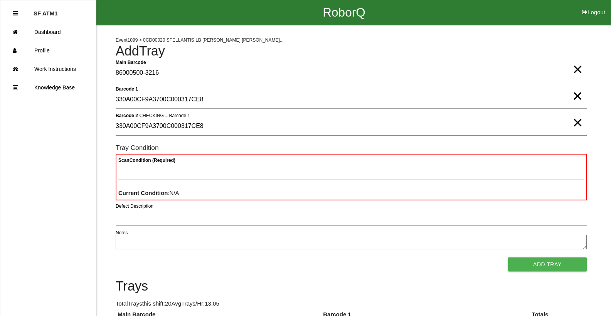
type 2 "330A00CF9A3700C000317CE8"
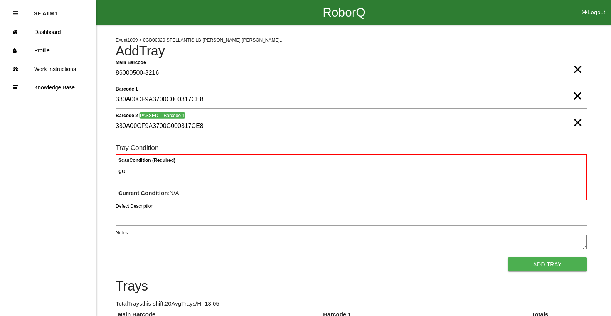
type Condition "goo"
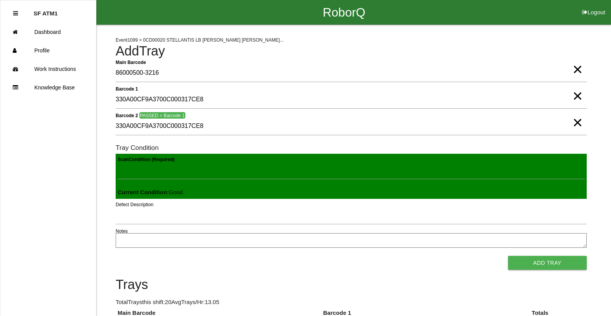
click at [508, 256] on button "Add Tray" at bounding box center [547, 263] width 79 height 14
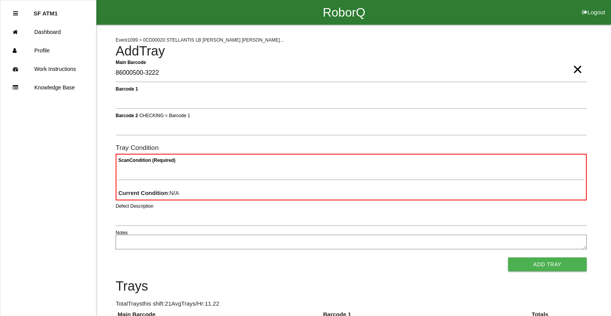
type Barcode "86000500-3222"
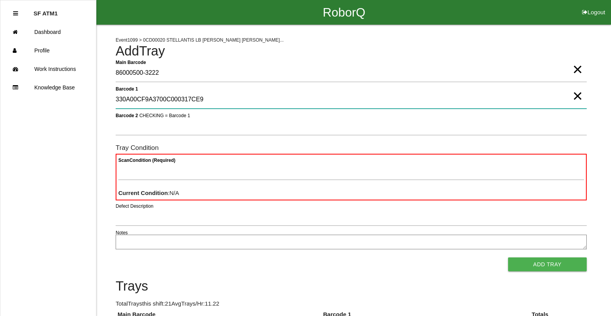
type 1 "330A00CF9A3700C000317CE9"
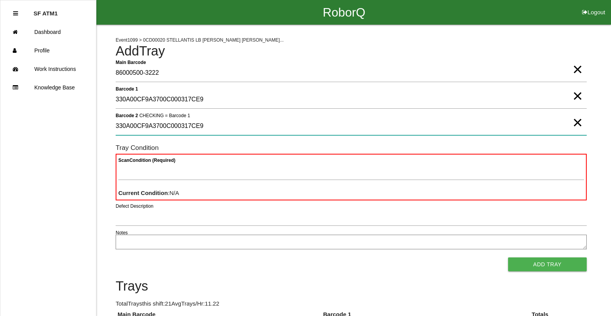
type 2 "330A00CF9A3700C000317CE9"
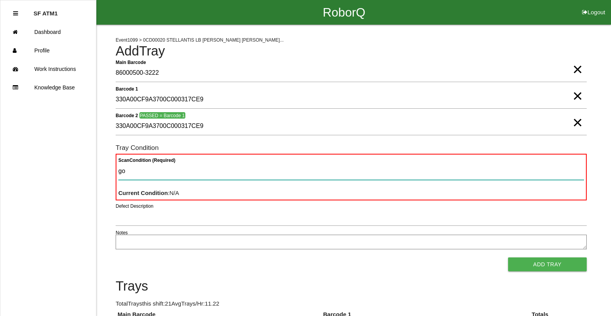
type Condition "goo"
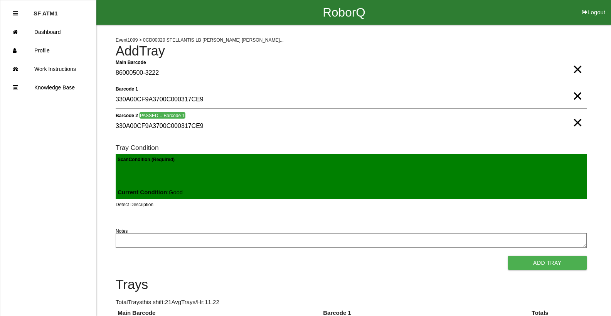
click at [508, 256] on button "Add Tray" at bounding box center [547, 263] width 79 height 14
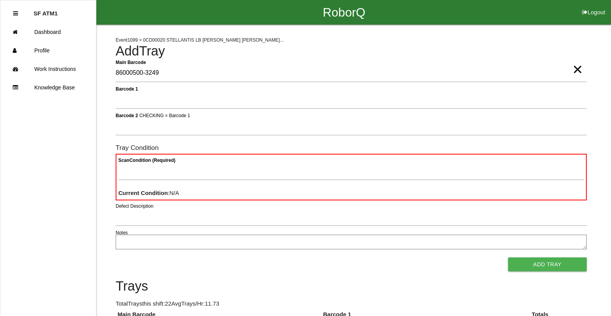
type Barcode "86000500-3249"
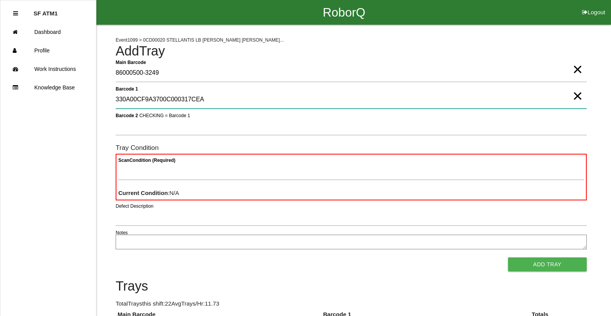
type 1 "330A00CF9A3700C000317CEA"
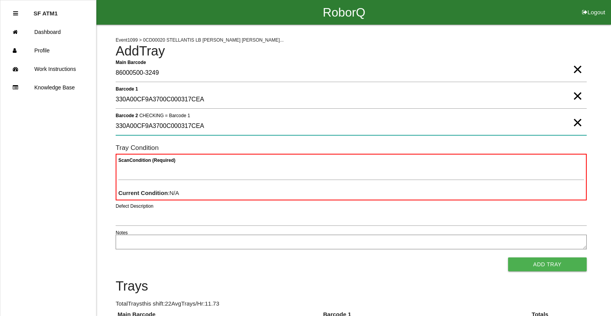
type 2 "330A00CF9A3700C000317CEA"
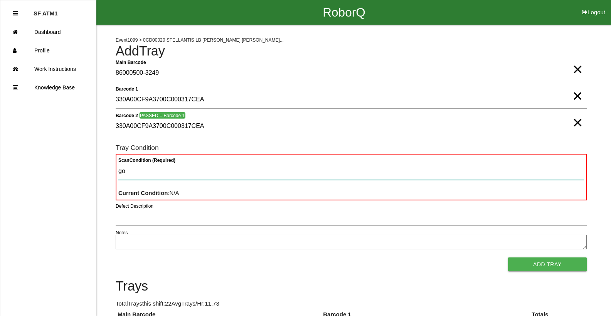
type Condition "goo"
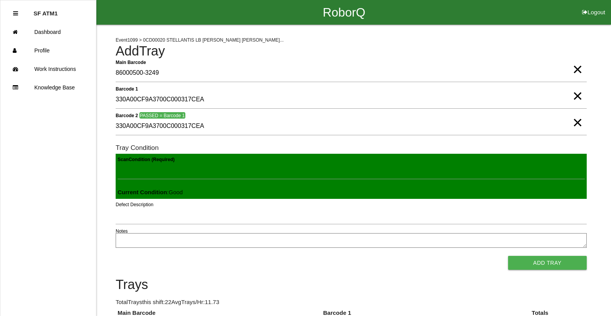
click at [508, 256] on button "Add Tray" at bounding box center [547, 263] width 79 height 14
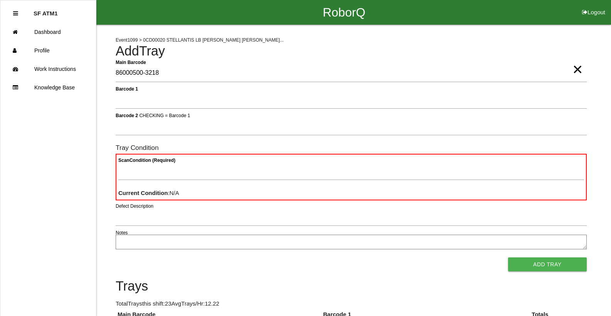
type Barcode "86000500-3218"
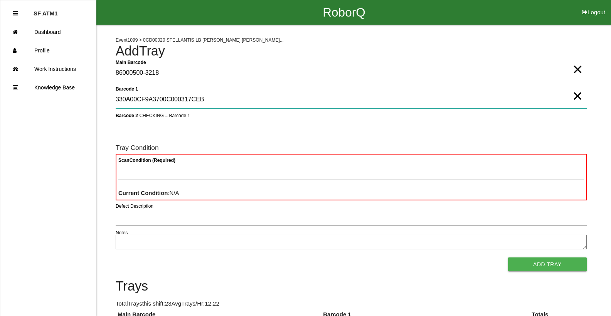
type 1 "330A00CF9A3700C000317CEB"
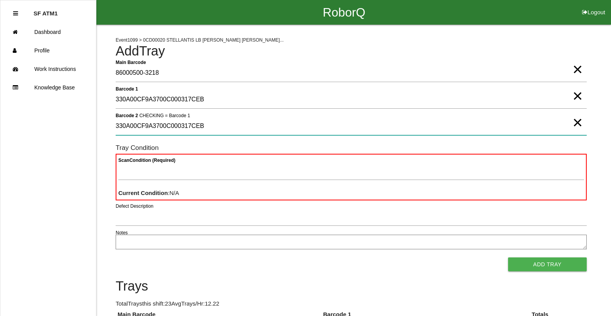
type 2 "330A00CF9A3700C000317CEB"
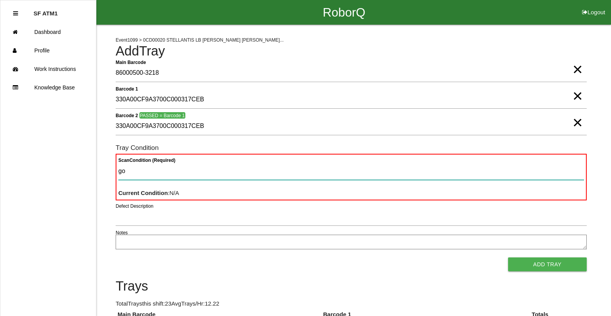
type Condition "goo"
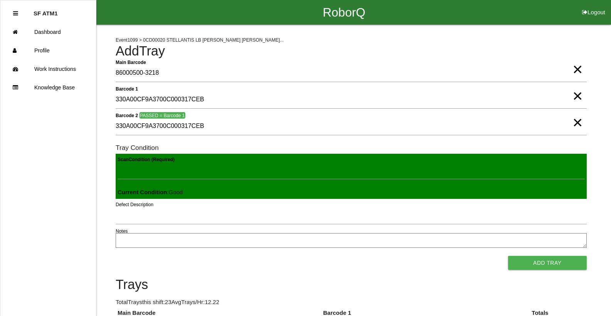
click at [508, 256] on button "Add Tray" at bounding box center [547, 263] width 79 height 14
